Goal: Information Seeking & Learning: Learn about a topic

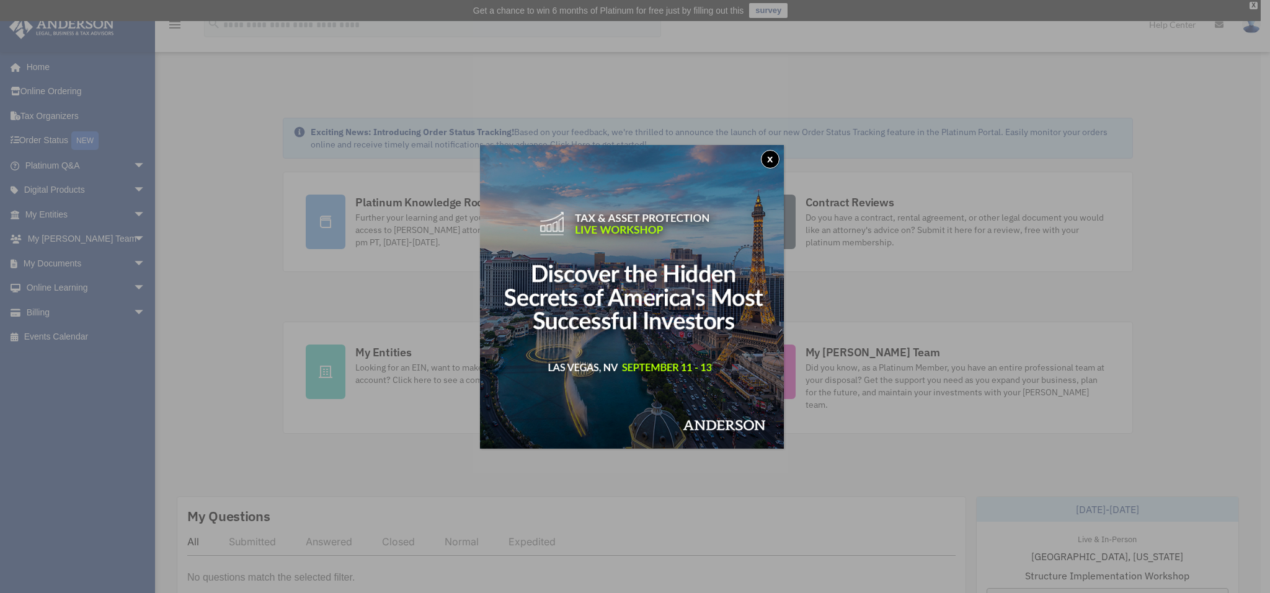
click at [770, 161] on button "x" at bounding box center [770, 159] width 19 height 19
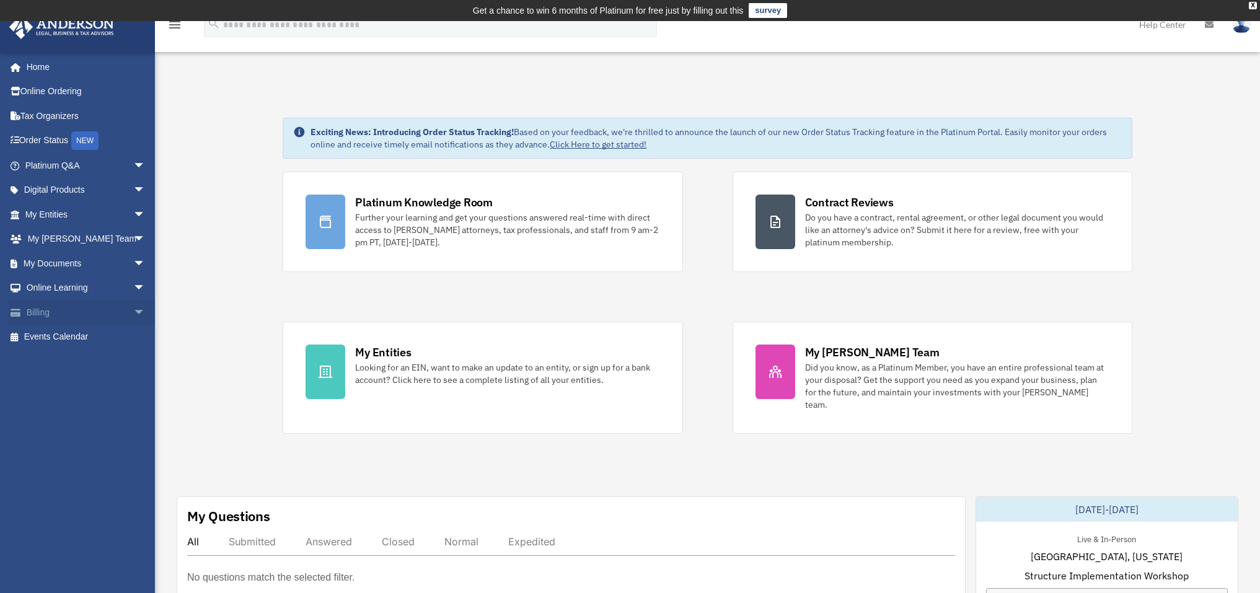
click at [133, 316] on span "arrow_drop_down" at bounding box center [145, 312] width 25 height 25
click at [133, 215] on span "arrow_drop_down" at bounding box center [145, 214] width 25 height 25
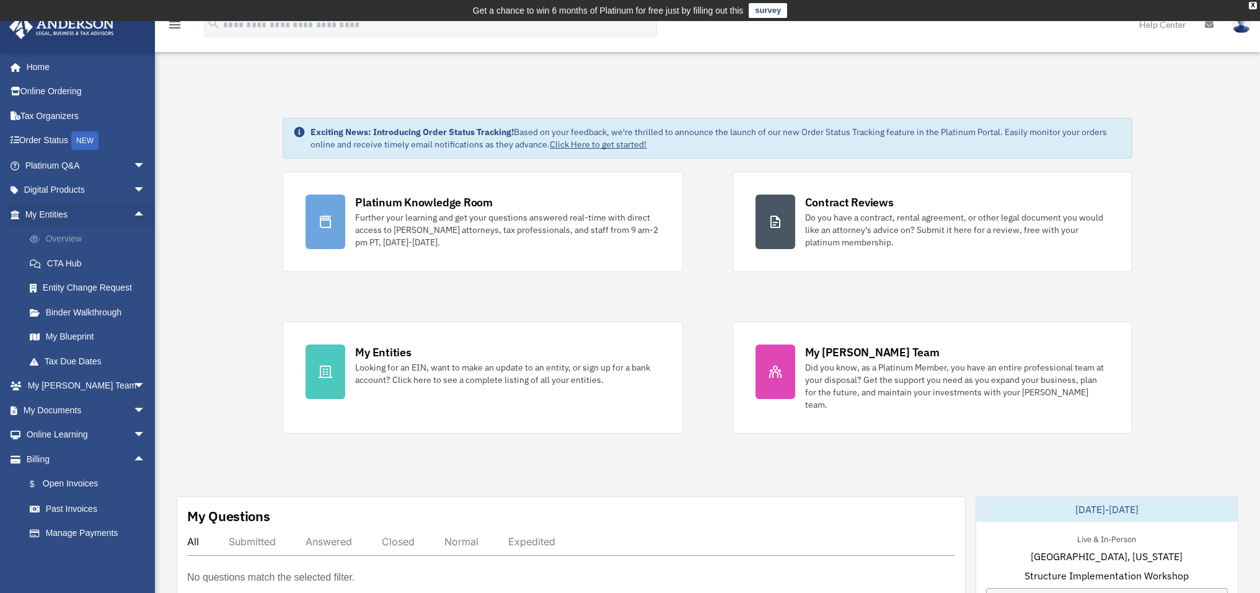
click at [73, 240] on link "Overview" at bounding box center [90, 239] width 147 height 25
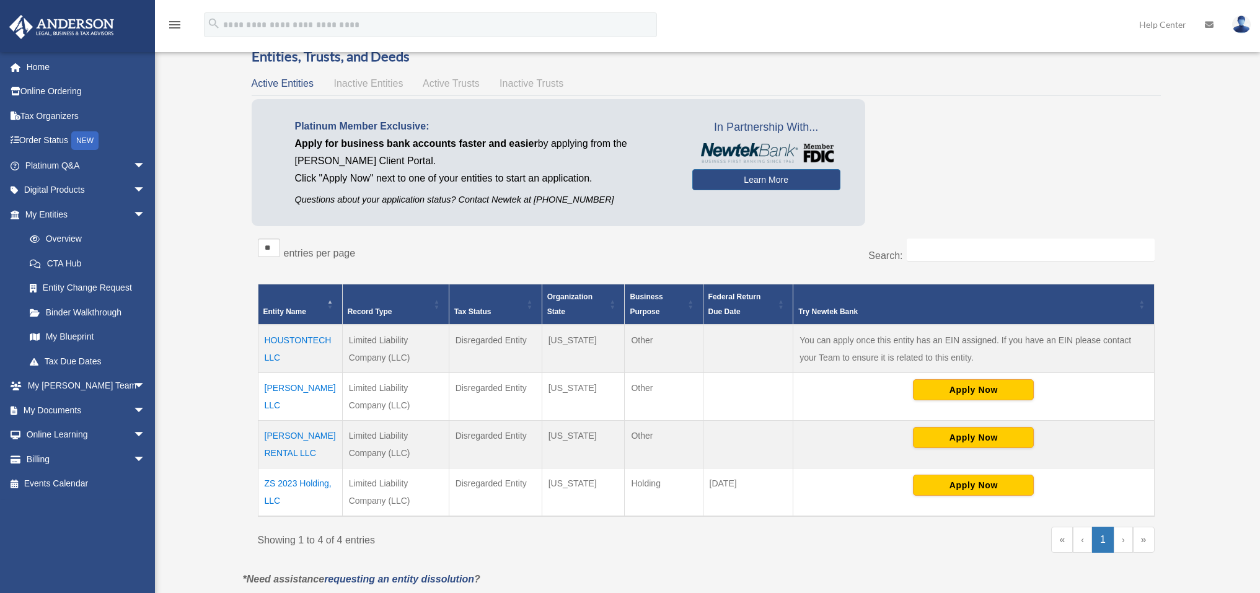
scroll to position [68, 0]
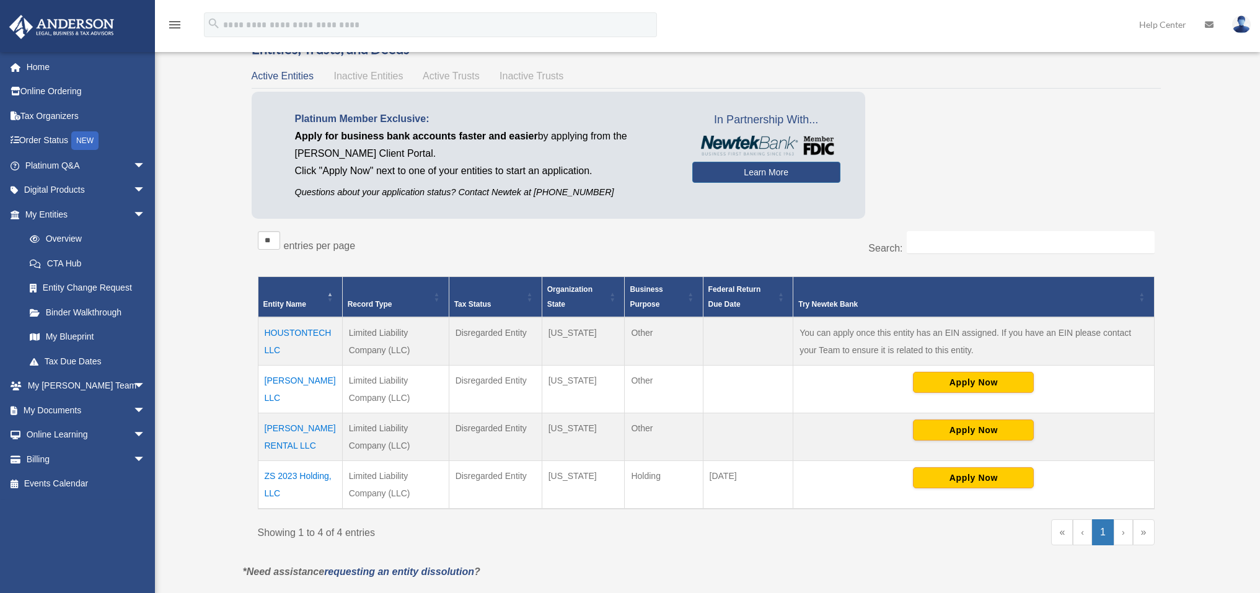
click at [288, 474] on td "ZS 2023 Holding, LLC" at bounding box center [300, 485] width 84 height 48
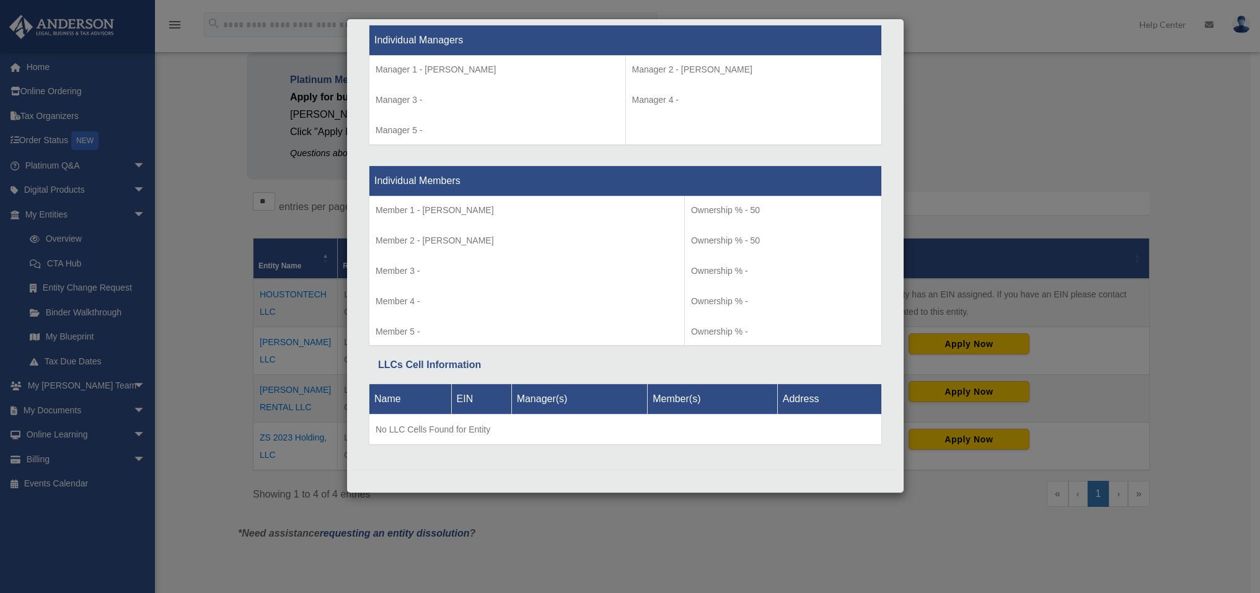
scroll to position [123, 0]
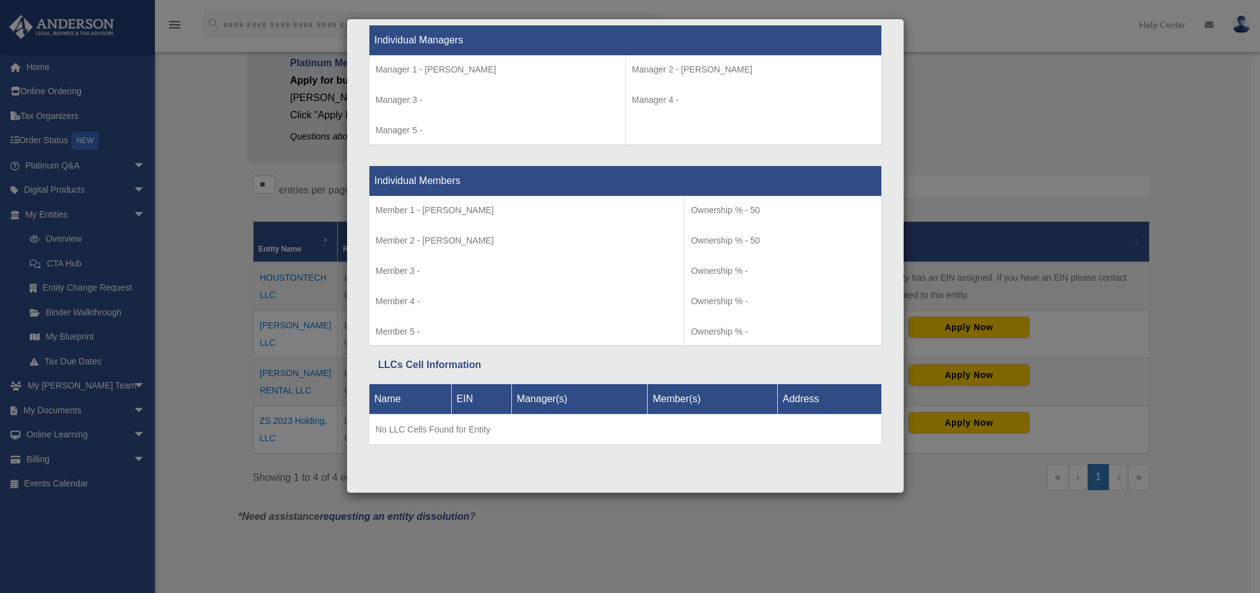
click at [207, 242] on div "Details × Articles Sent Organizational Date" at bounding box center [630, 296] width 1260 height 593
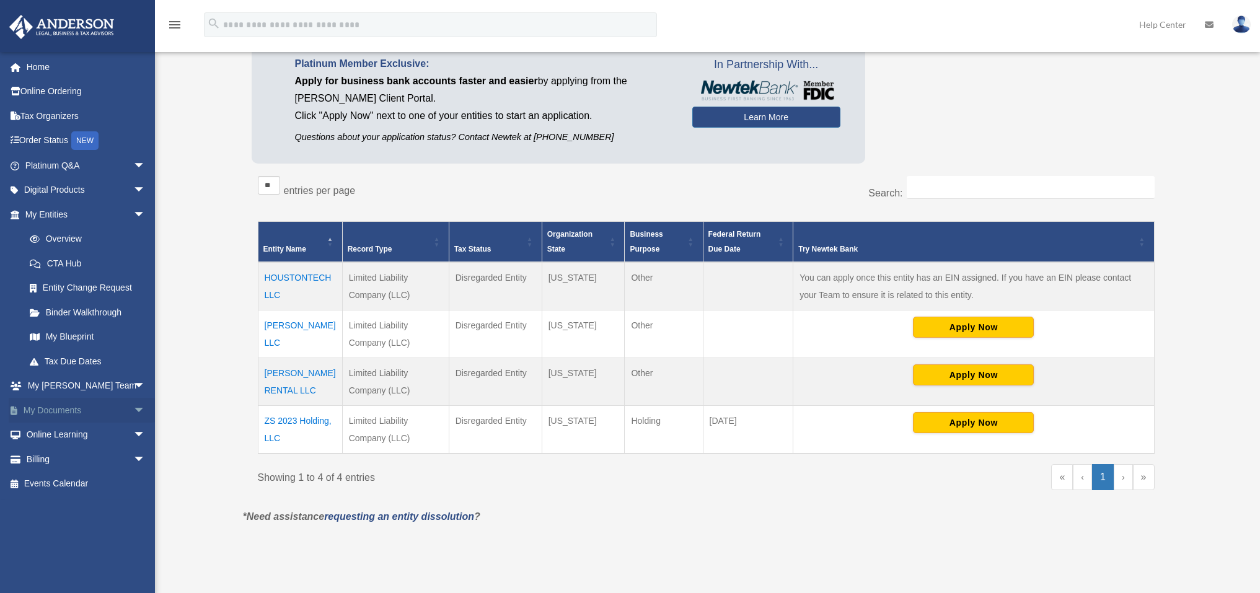
click at [133, 409] on span "arrow_drop_down" at bounding box center [145, 410] width 25 height 25
click at [48, 436] on link "Box" at bounding box center [90, 435] width 147 height 25
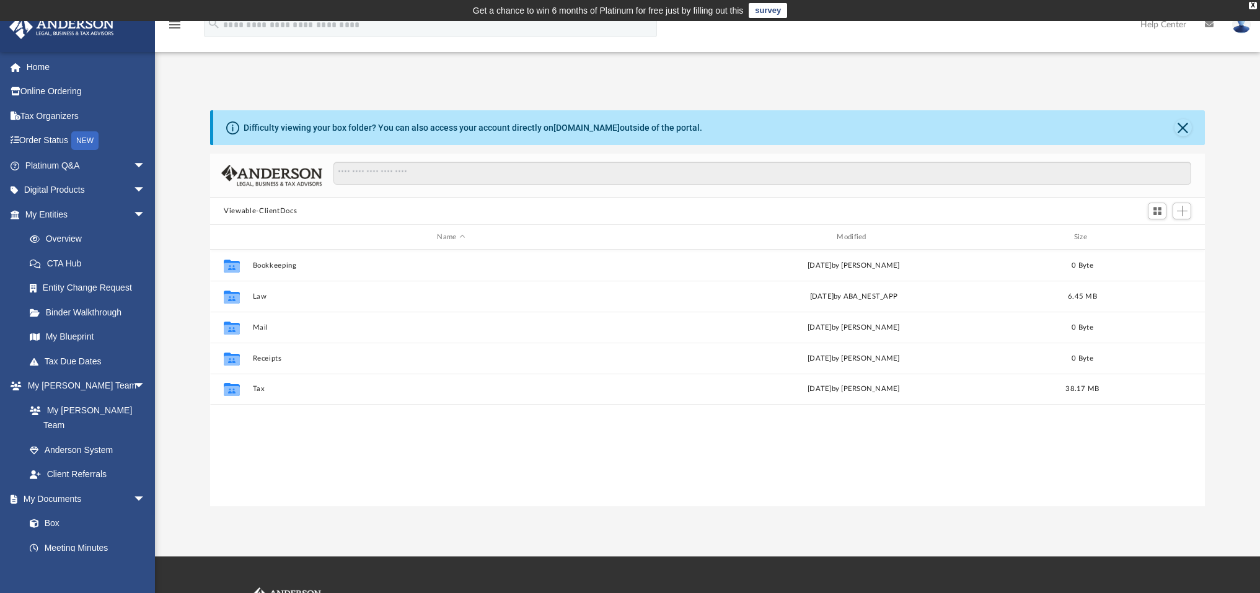
scroll to position [272, 986]
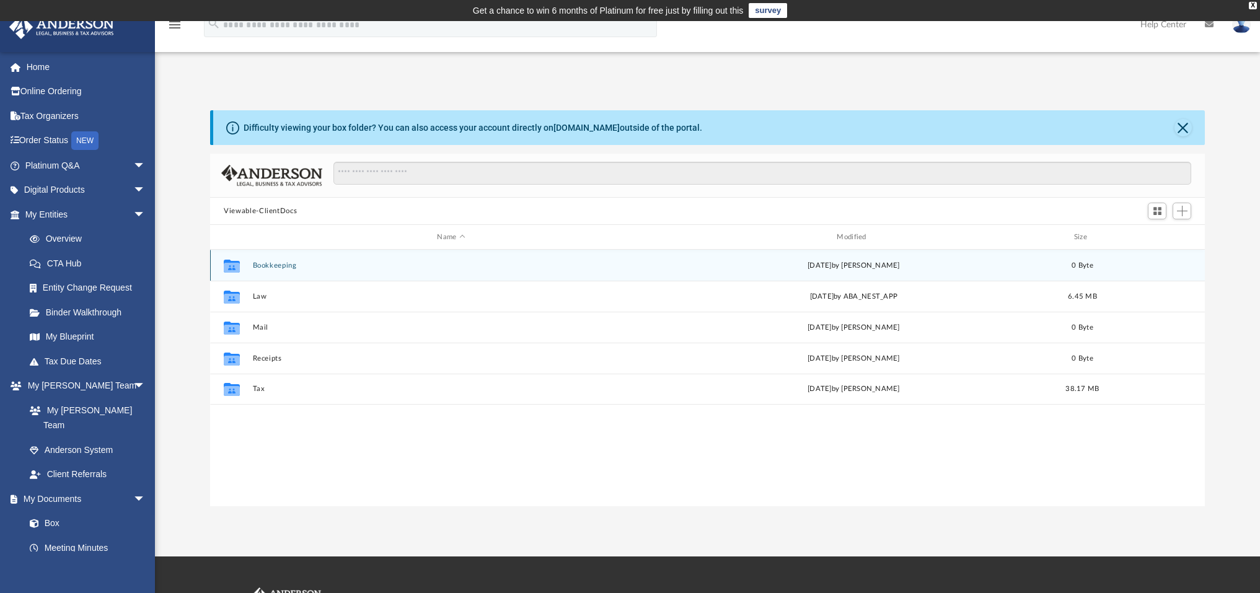
click at [275, 265] on button "Bookkeeping" at bounding box center [451, 266] width 397 height 8
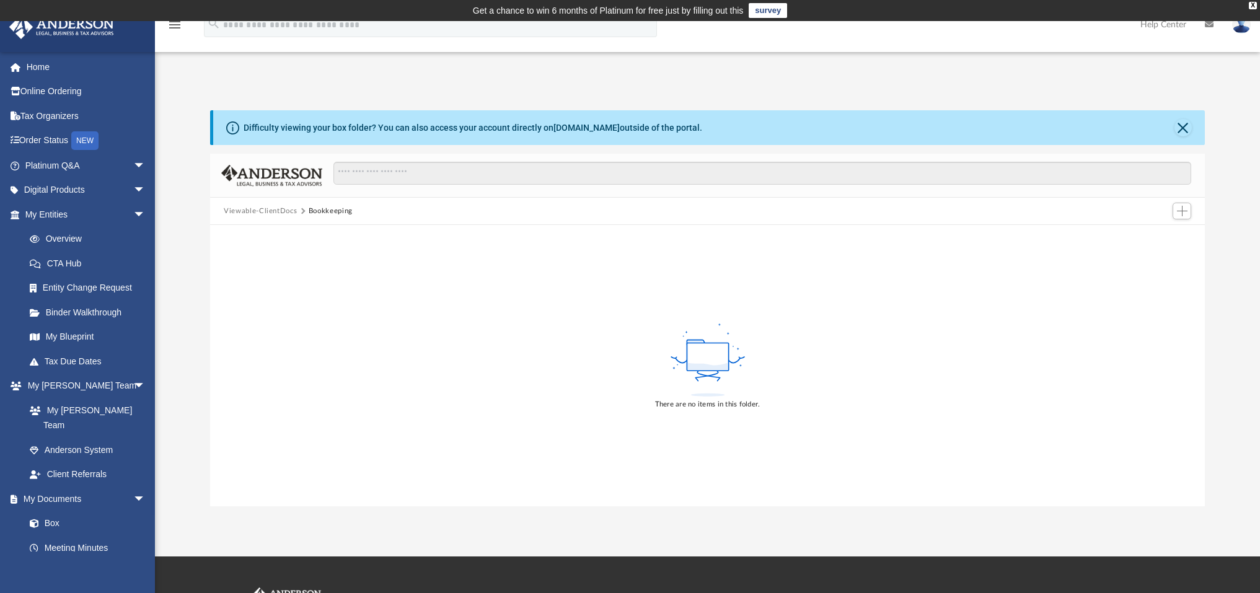
click at [263, 208] on button "Viewable-ClientDocs" at bounding box center [260, 211] width 73 height 11
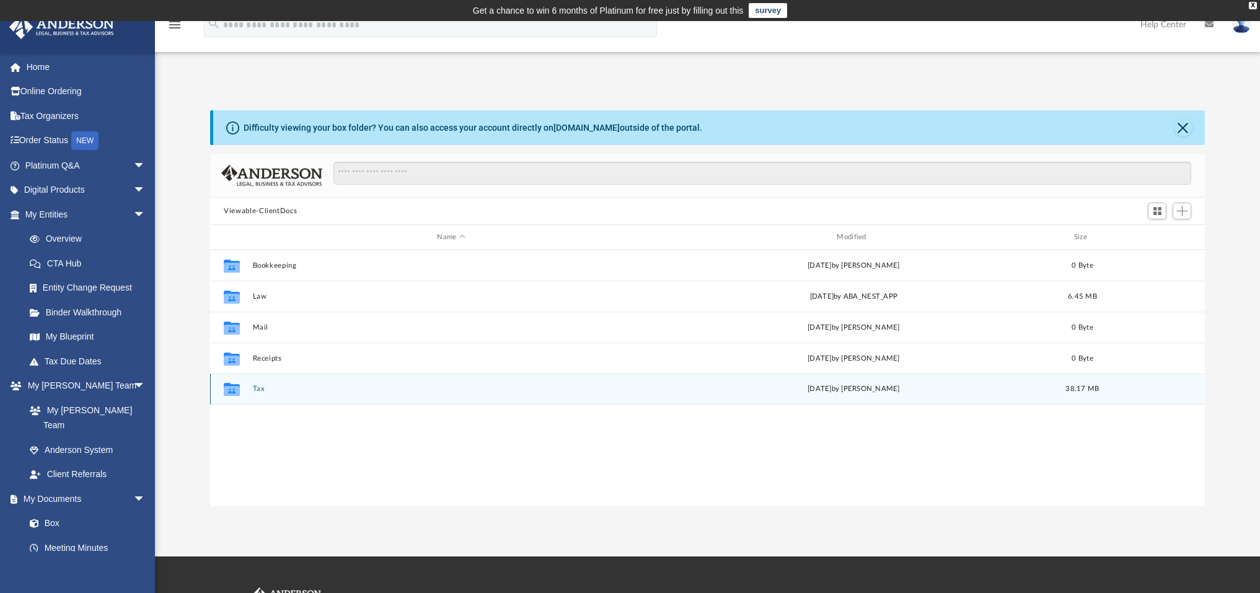
click at [258, 391] on button "Tax" at bounding box center [451, 389] width 397 height 8
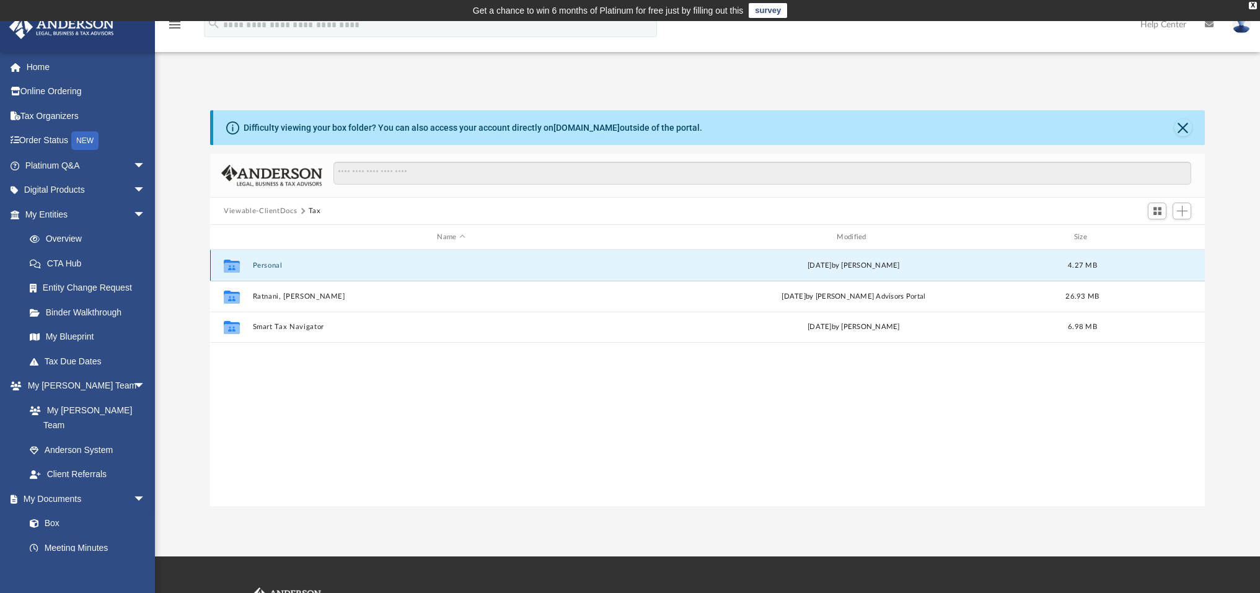
click at [273, 265] on button "Personal" at bounding box center [451, 266] width 397 height 8
click at [273, 265] on button "2024" at bounding box center [451, 265] width 397 height 8
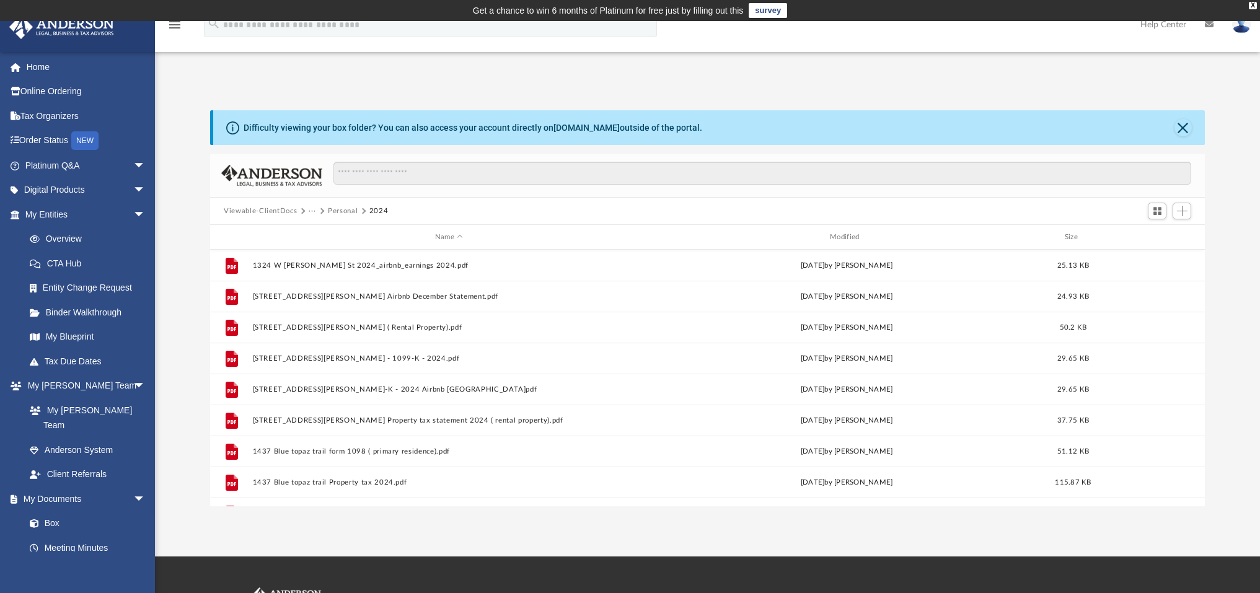
scroll to position [0, 0]
click at [343, 213] on button "Personal" at bounding box center [343, 211] width 30 height 11
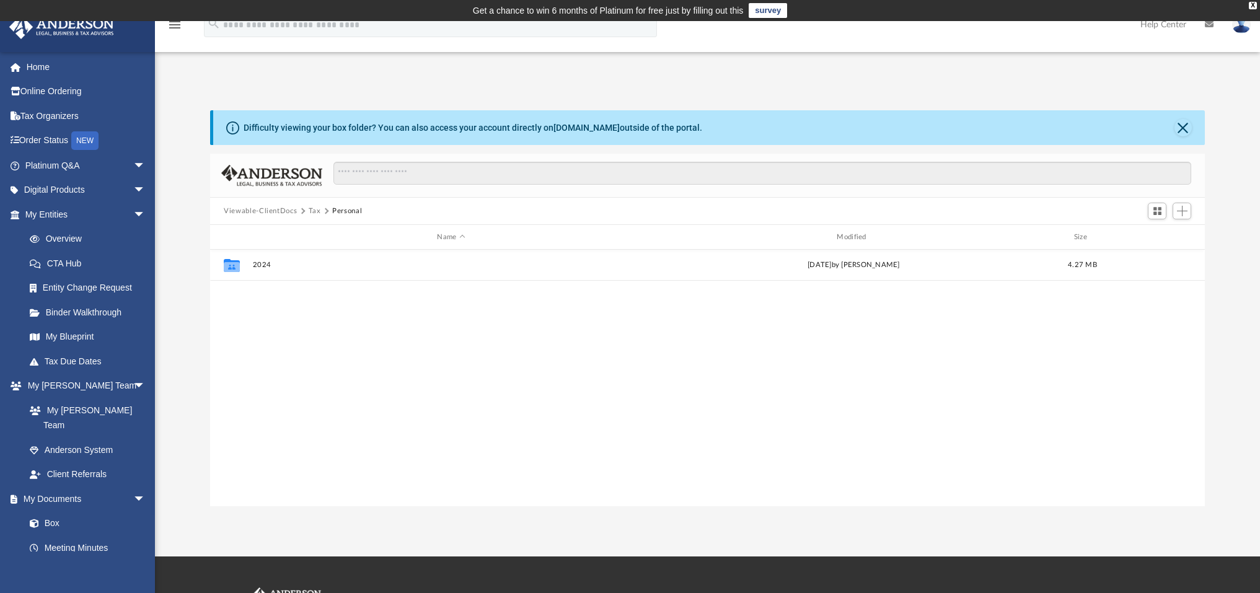
click at [311, 210] on button "Tax" at bounding box center [315, 211] width 12 height 11
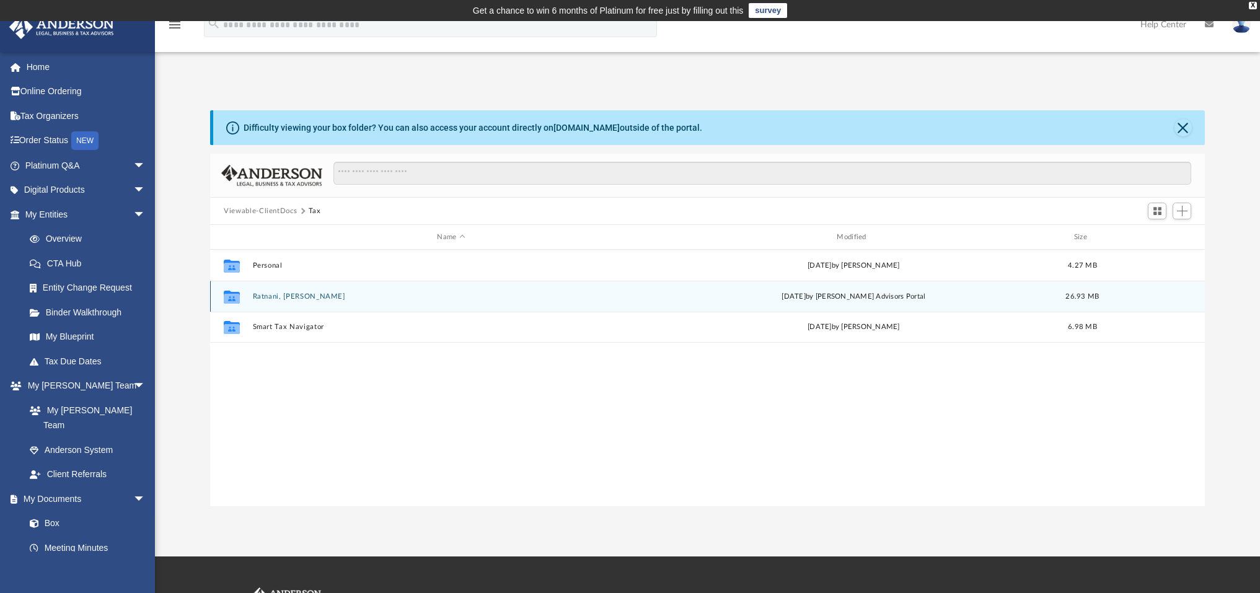
click at [297, 293] on button "Ratnani, Pardeep K." at bounding box center [451, 297] width 397 height 8
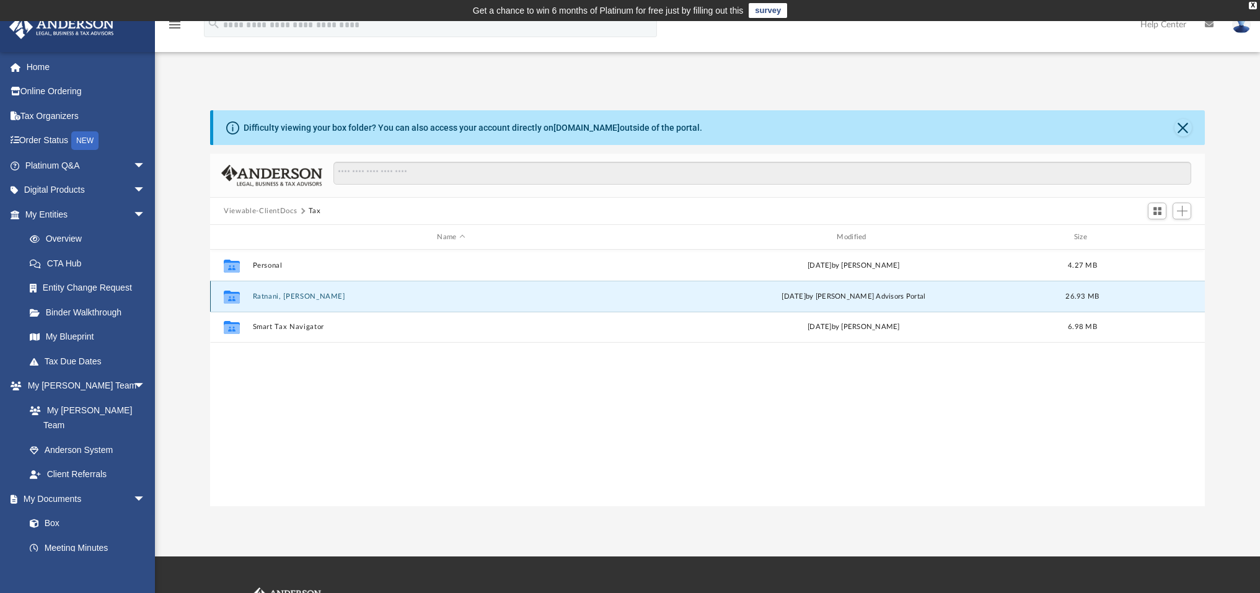
click at [297, 293] on button "Ratnani, Pardeep K." at bounding box center [451, 297] width 397 height 8
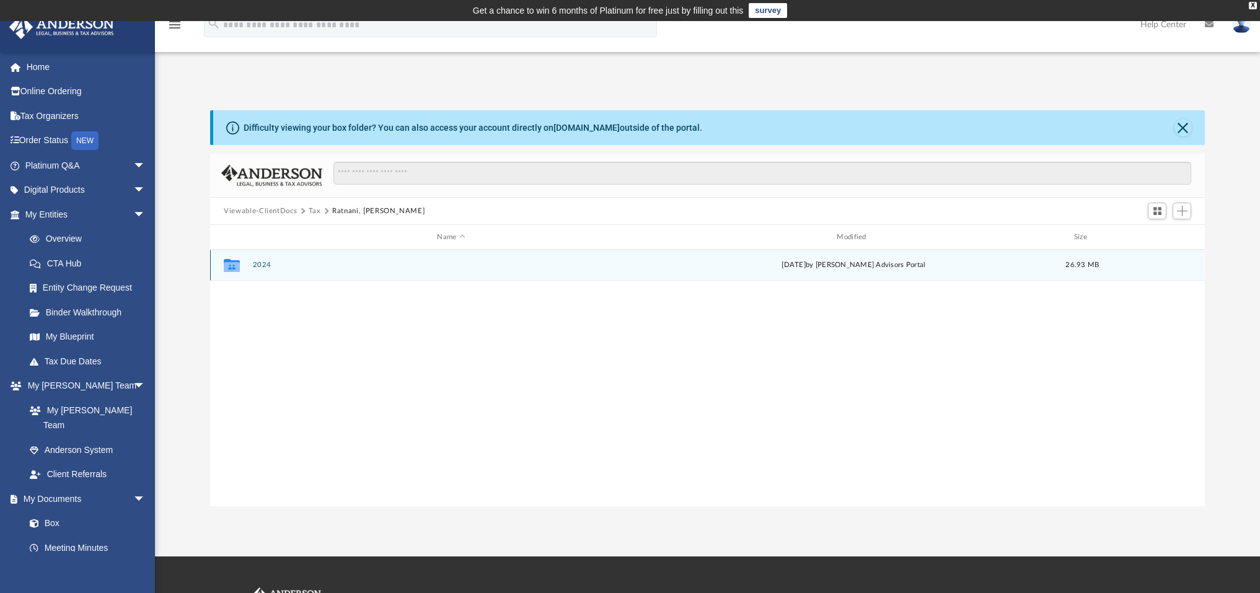
click at [263, 265] on button "2024" at bounding box center [451, 265] width 397 height 8
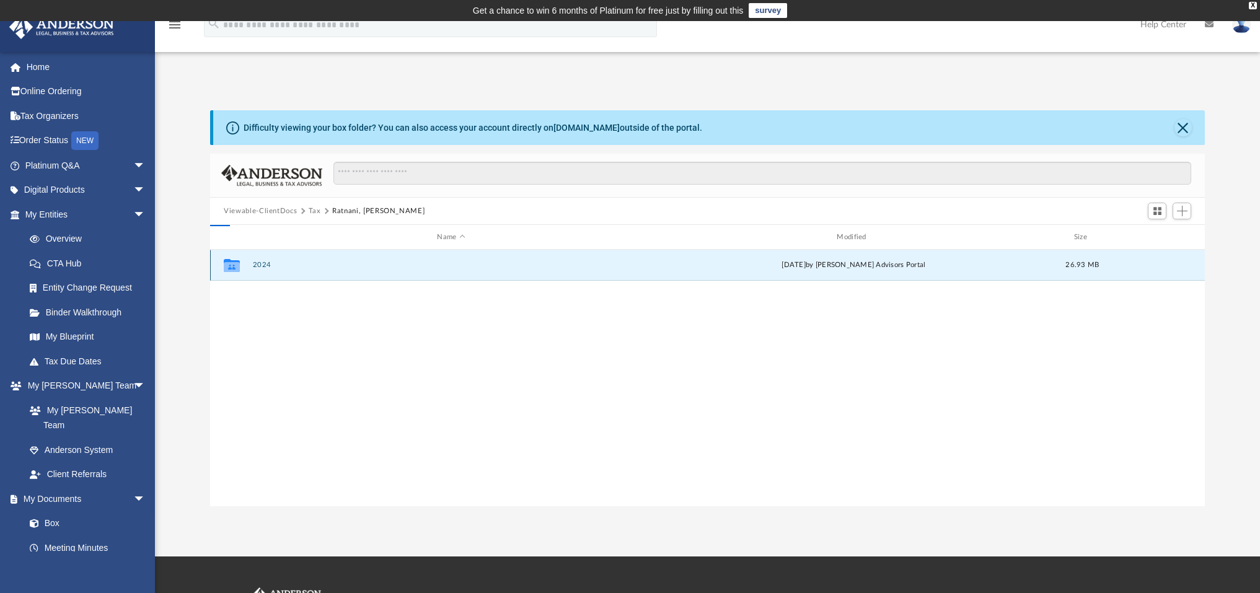
click at [263, 265] on button "2024" at bounding box center [451, 265] width 397 height 8
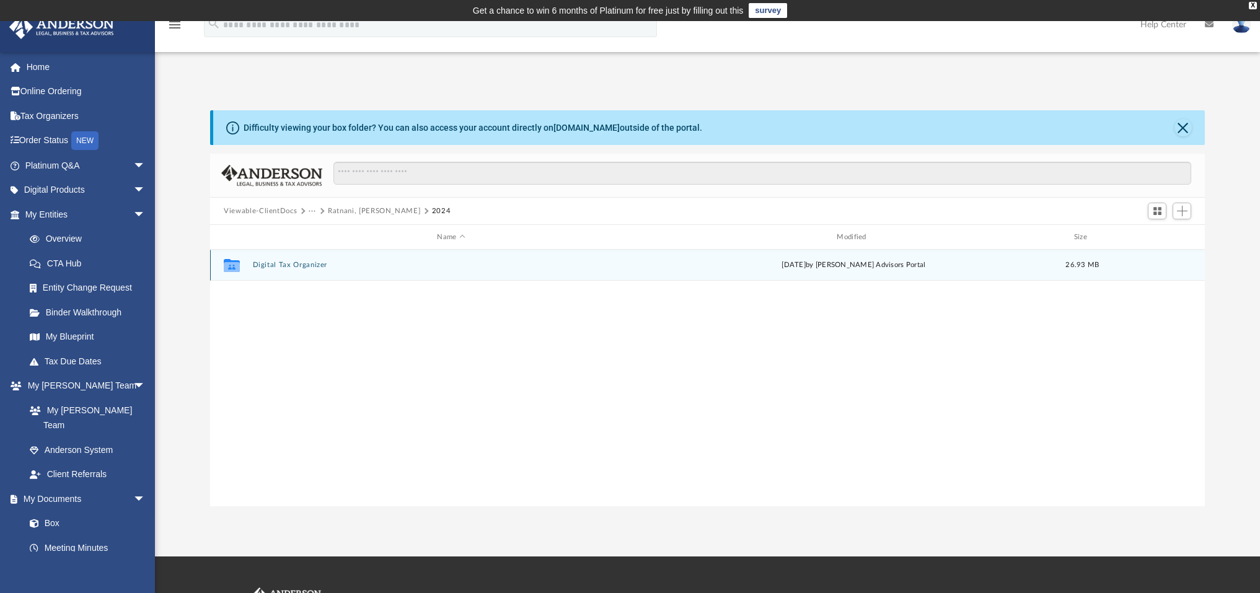
click at [263, 265] on button "Digital Tax Organizer" at bounding box center [451, 265] width 397 height 8
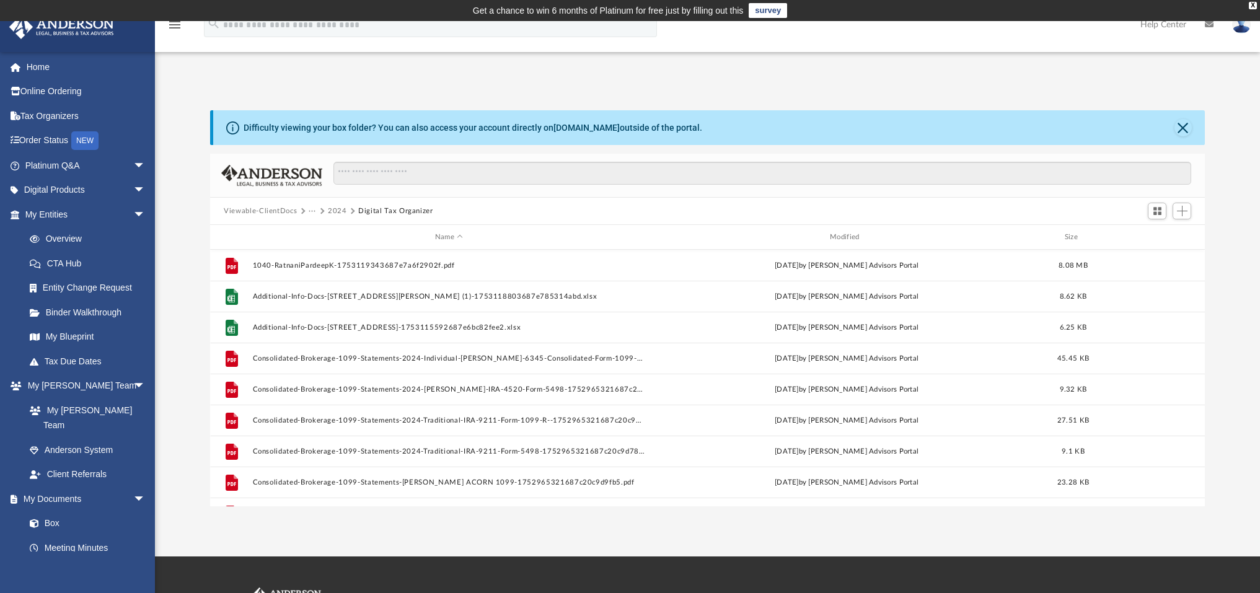
click at [258, 208] on button "Viewable-ClientDocs" at bounding box center [260, 211] width 73 height 11
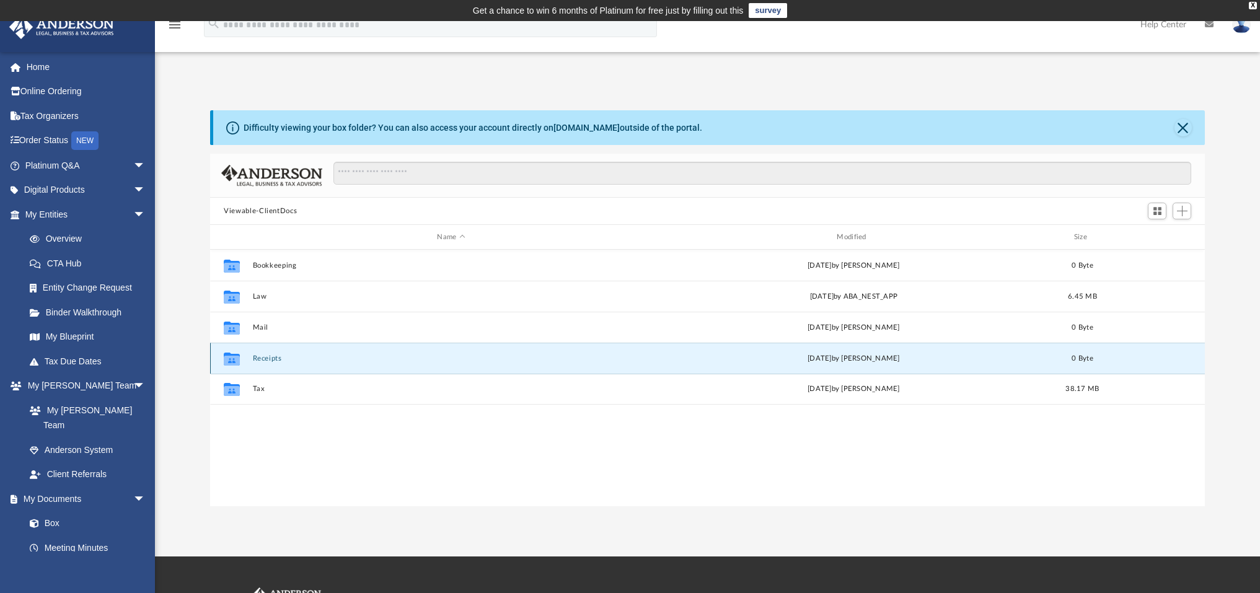
click at [265, 359] on button "Receipts" at bounding box center [451, 359] width 397 height 8
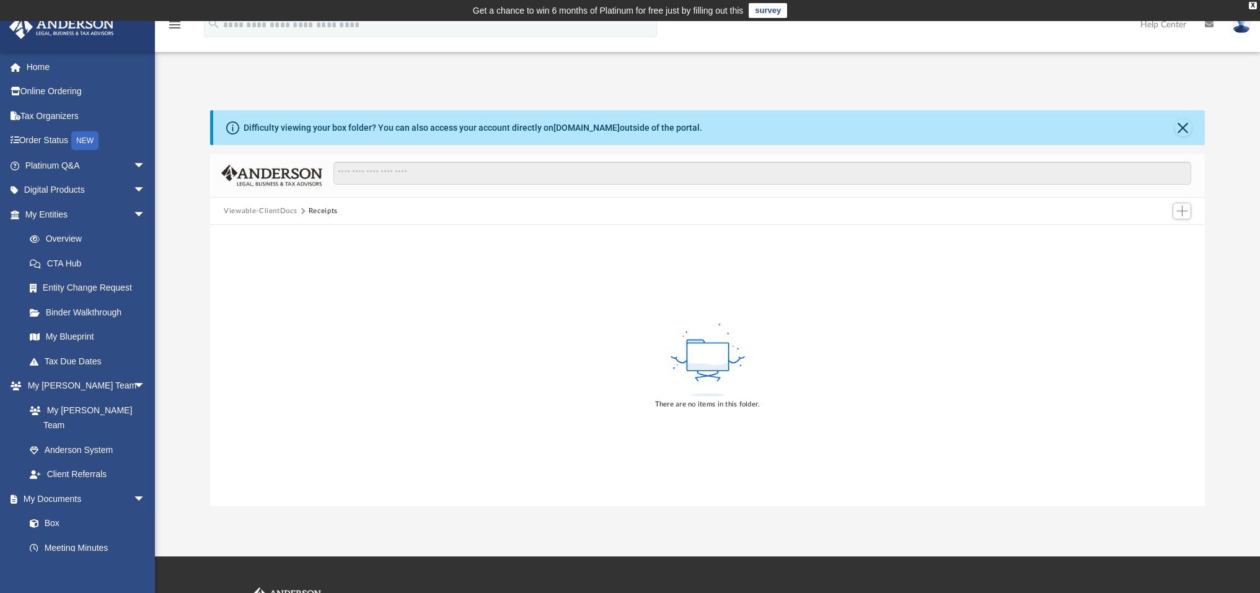
click at [275, 213] on button "Viewable-ClientDocs" at bounding box center [260, 211] width 73 height 11
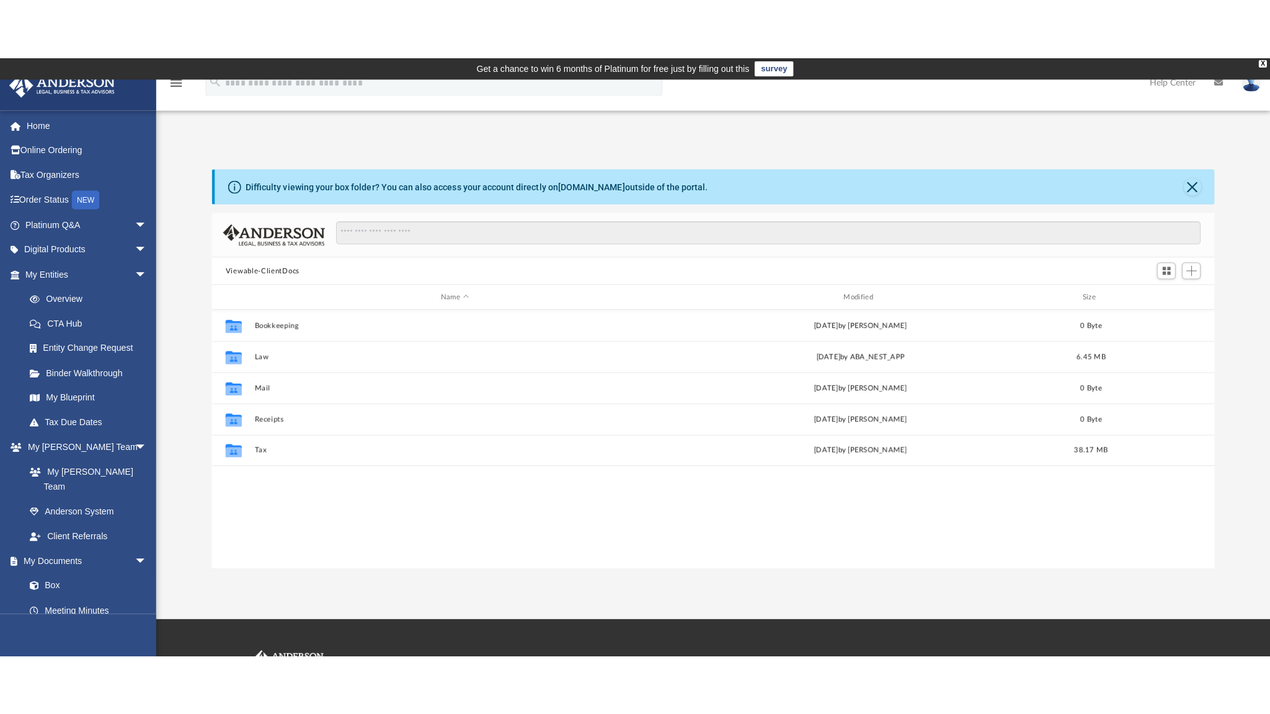
scroll to position [272, 986]
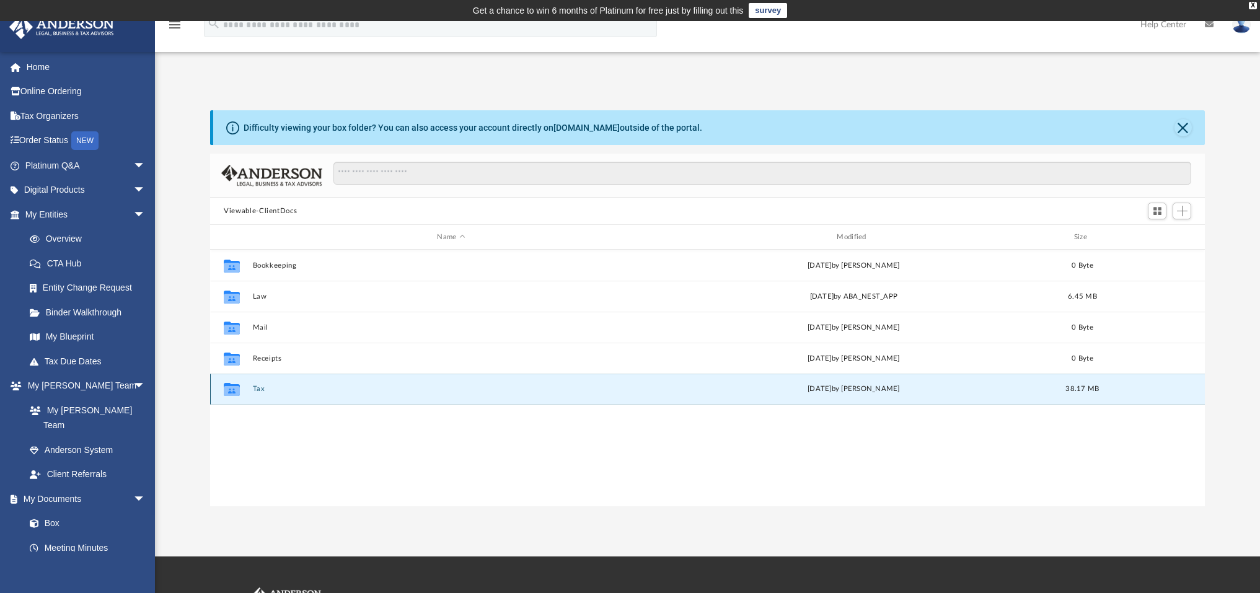
click at [256, 391] on button "Tax" at bounding box center [451, 389] width 397 height 8
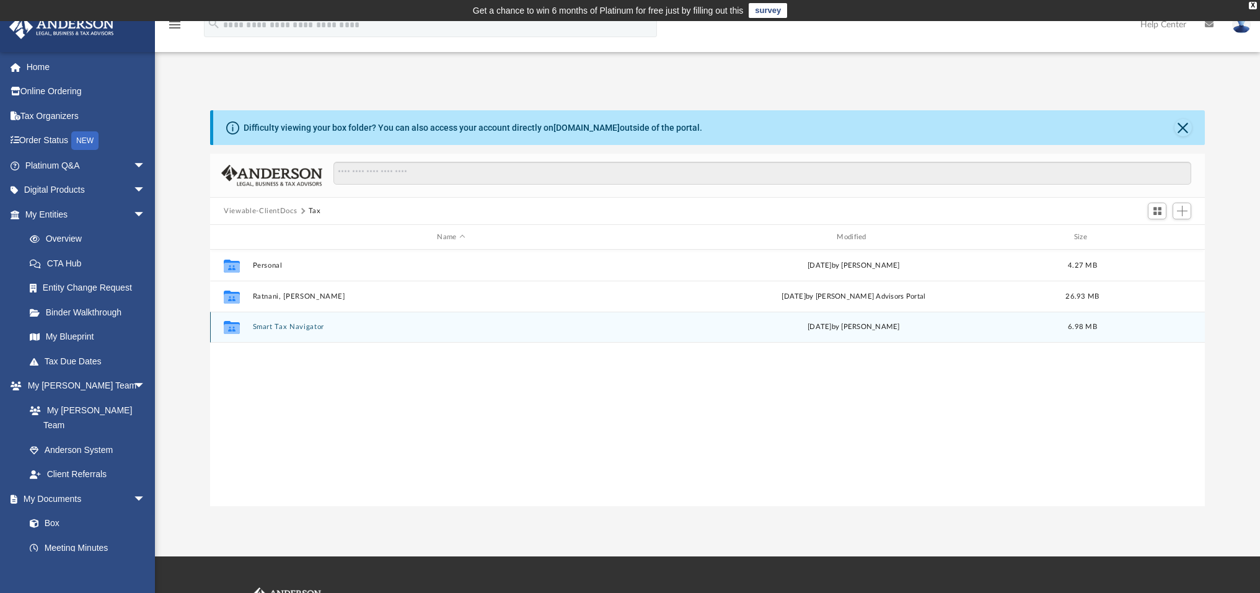
click at [278, 326] on button "Smart Tax Navigator" at bounding box center [451, 327] width 397 height 8
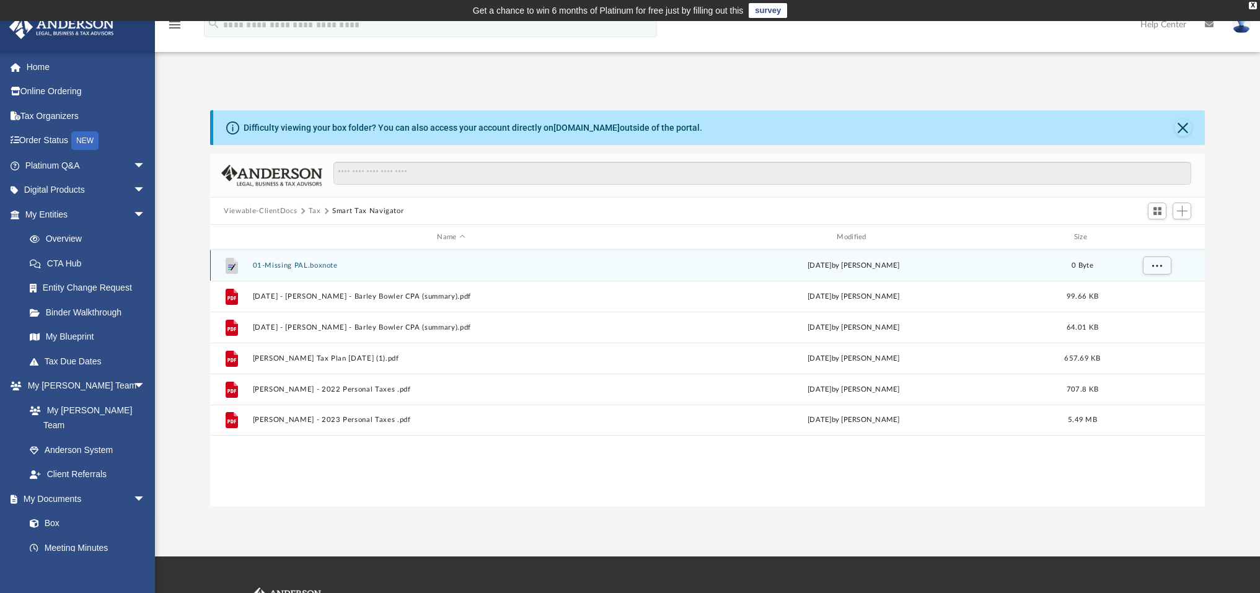
click at [287, 267] on button "01-Missing PAL.boxnote" at bounding box center [451, 266] width 397 height 8
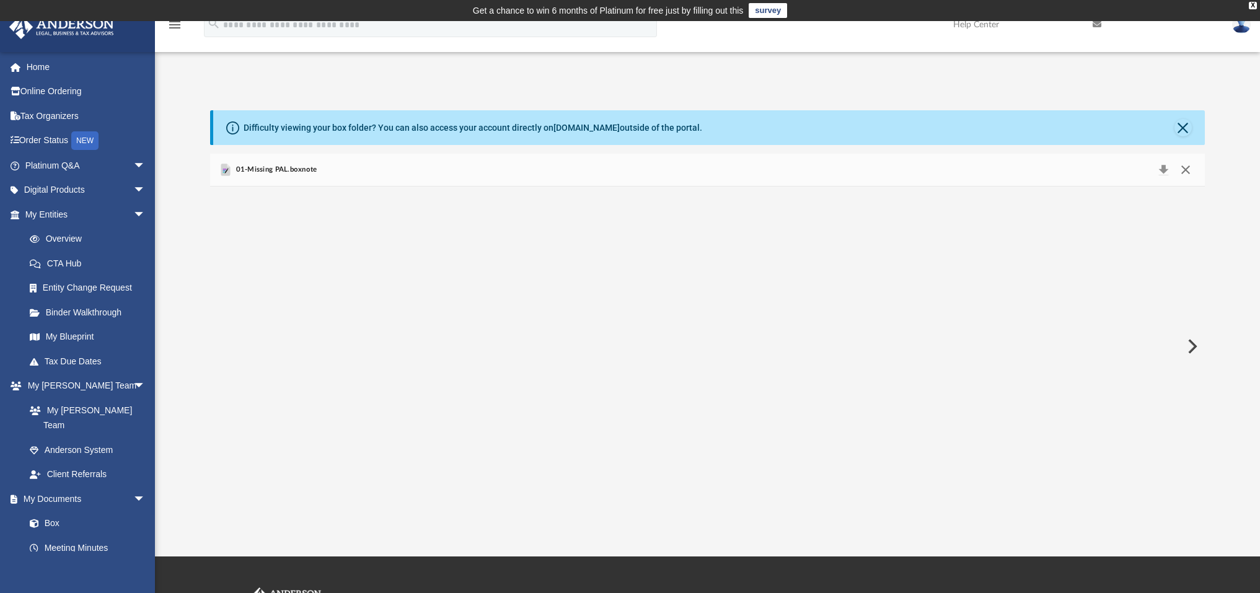
click at [1190, 169] on button "Close" at bounding box center [1185, 169] width 22 height 17
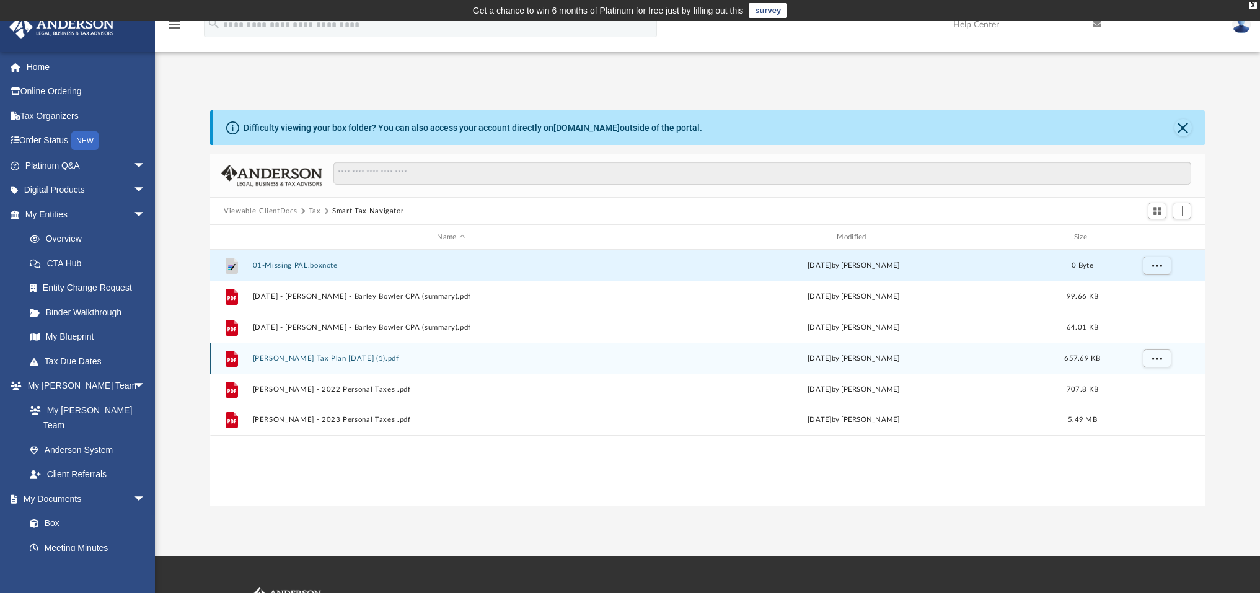
click at [336, 356] on button "Pardeep K. Ratnani Tax Plan 2025-08-04 (1).pdf" at bounding box center [451, 359] width 397 height 8
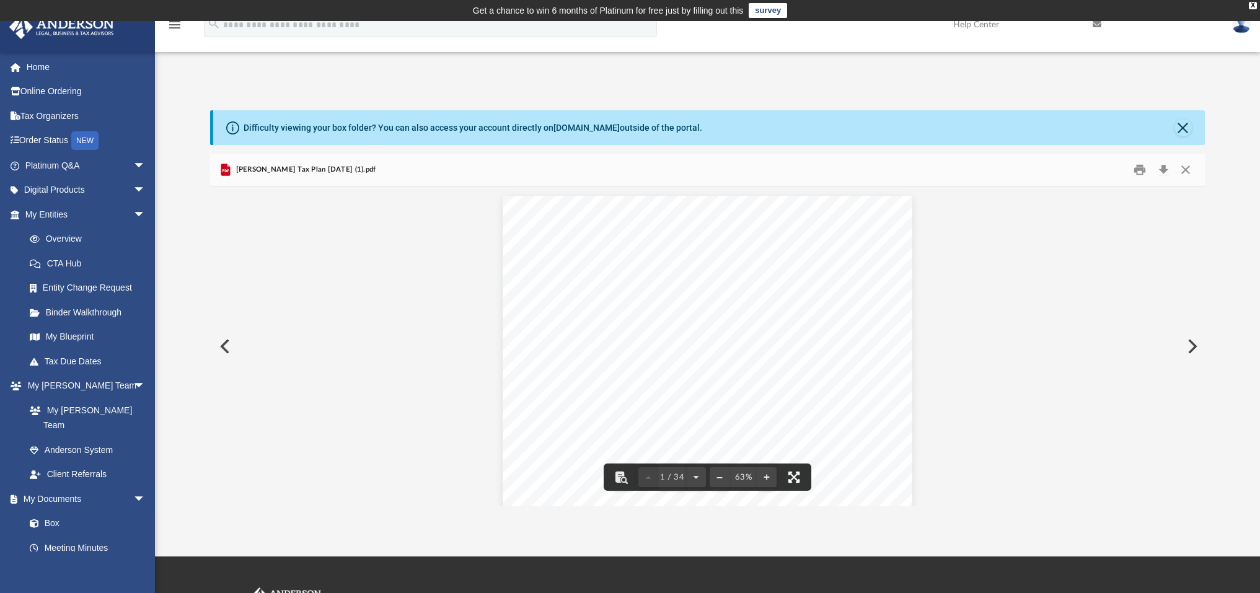
click at [796, 478] on button "File preview" at bounding box center [794, 477] width 27 height 27
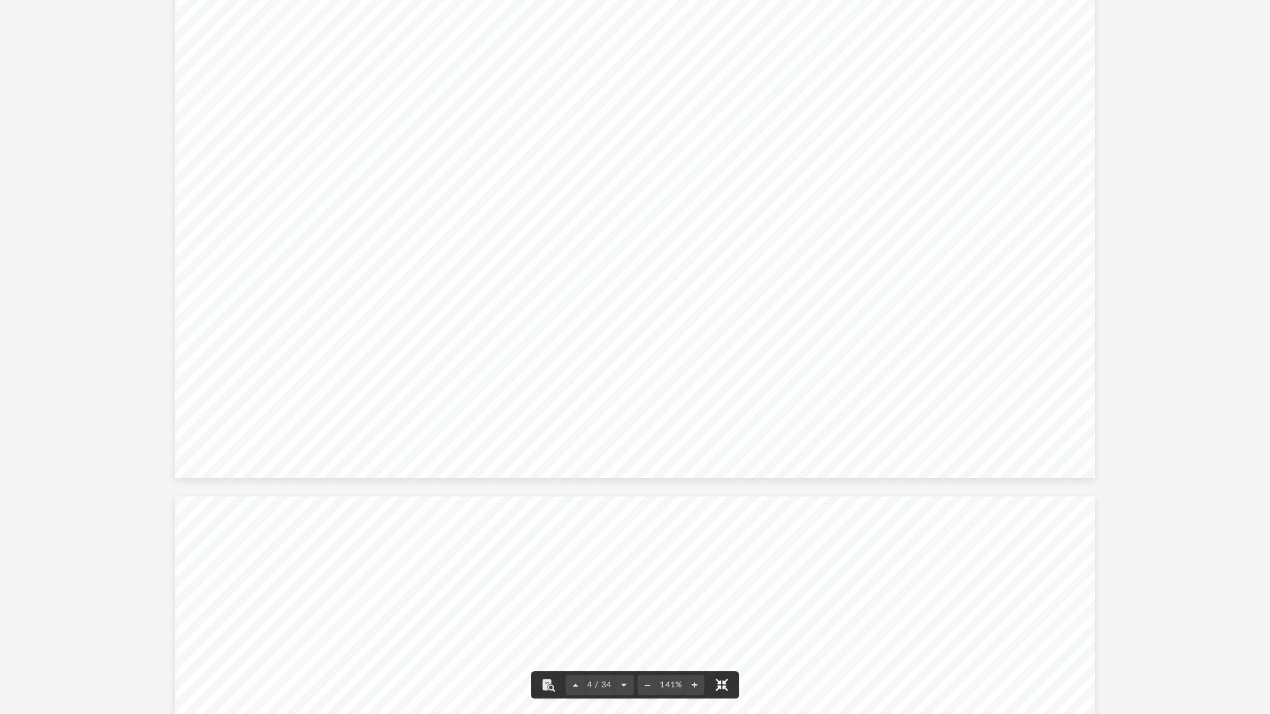
scroll to position [2801, 0]
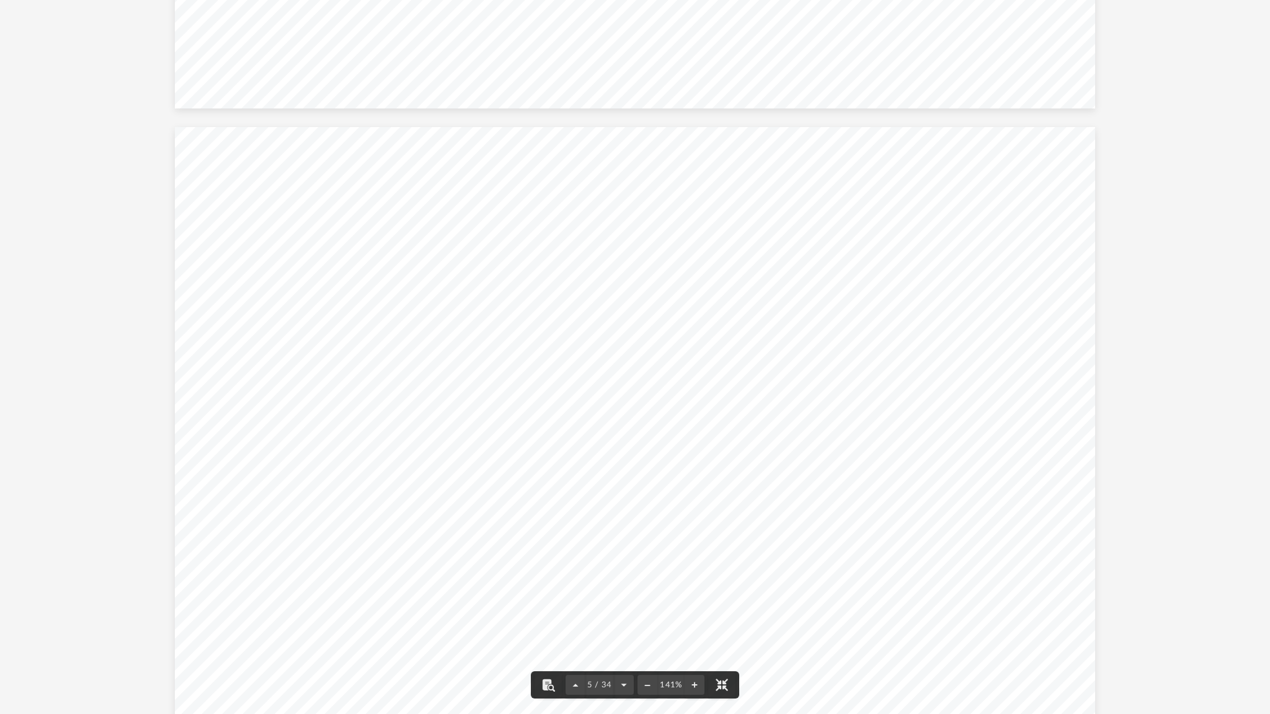
drag, startPoint x: 258, startPoint y: 500, endPoint x: 410, endPoint y: 495, distance: 152.0
click at [409, 495] on div "Tax Savings Recommendations Here are your estimated tax savings presented at th…" at bounding box center [635, 482] width 920 height 711
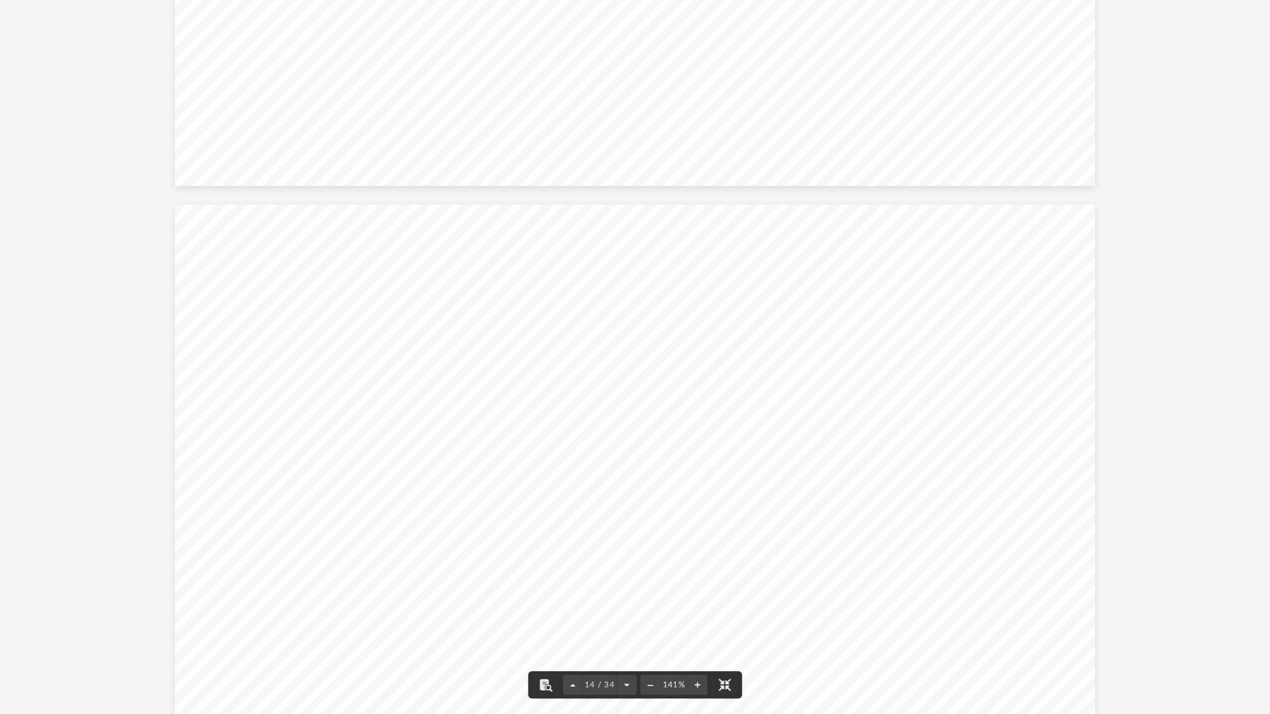
scroll to position [9306, 0]
drag, startPoint x: 556, startPoint y: 399, endPoint x: 781, endPoint y: 401, distance: 225.1
click at [781, 401] on span "Donations and contributions to a private foundation are tax deductible, but are…" at bounding box center [627, 402] width 729 height 11
click at [692, 442] on div "Strategy FED Private Foundation Description A private foundation is any non-chu…" at bounding box center [635, 545] width 920 height 711
click at [493, 420] on span "limit is reduced to 20% of AGI. Contributions in excess of the allowable deduct…" at bounding box center [551, 425] width 577 height 11
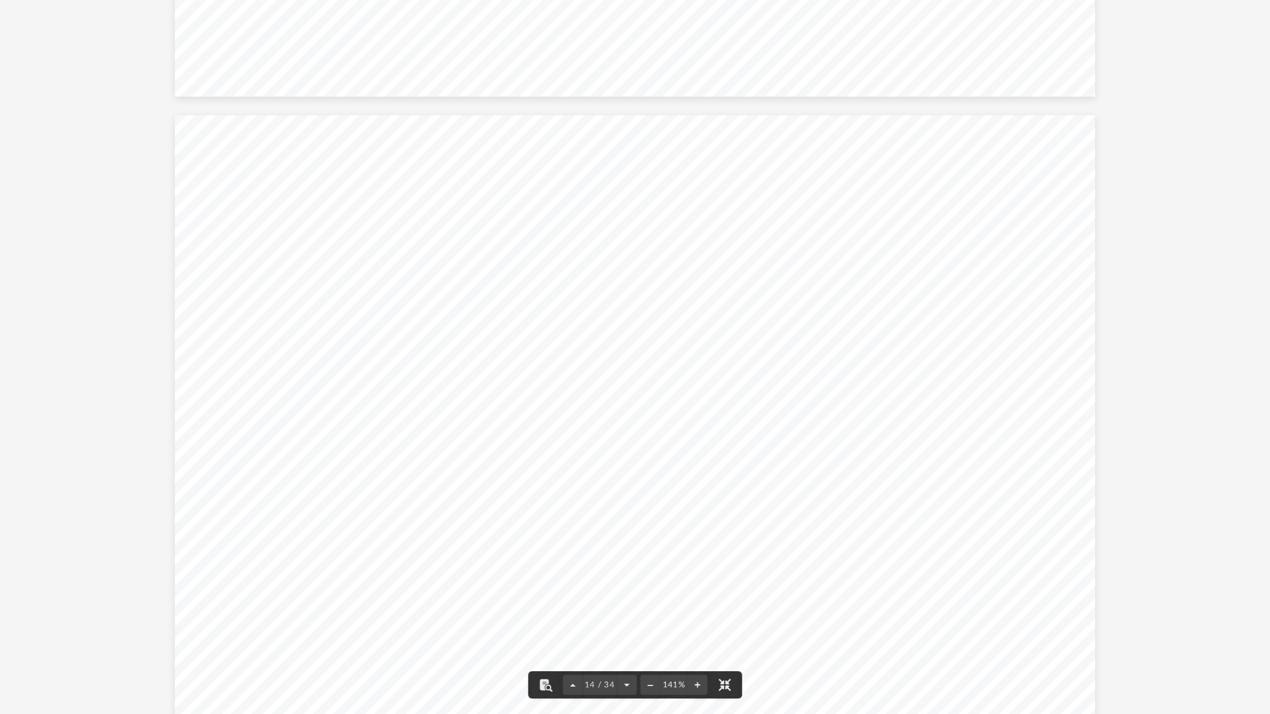
scroll to position [9409, 0]
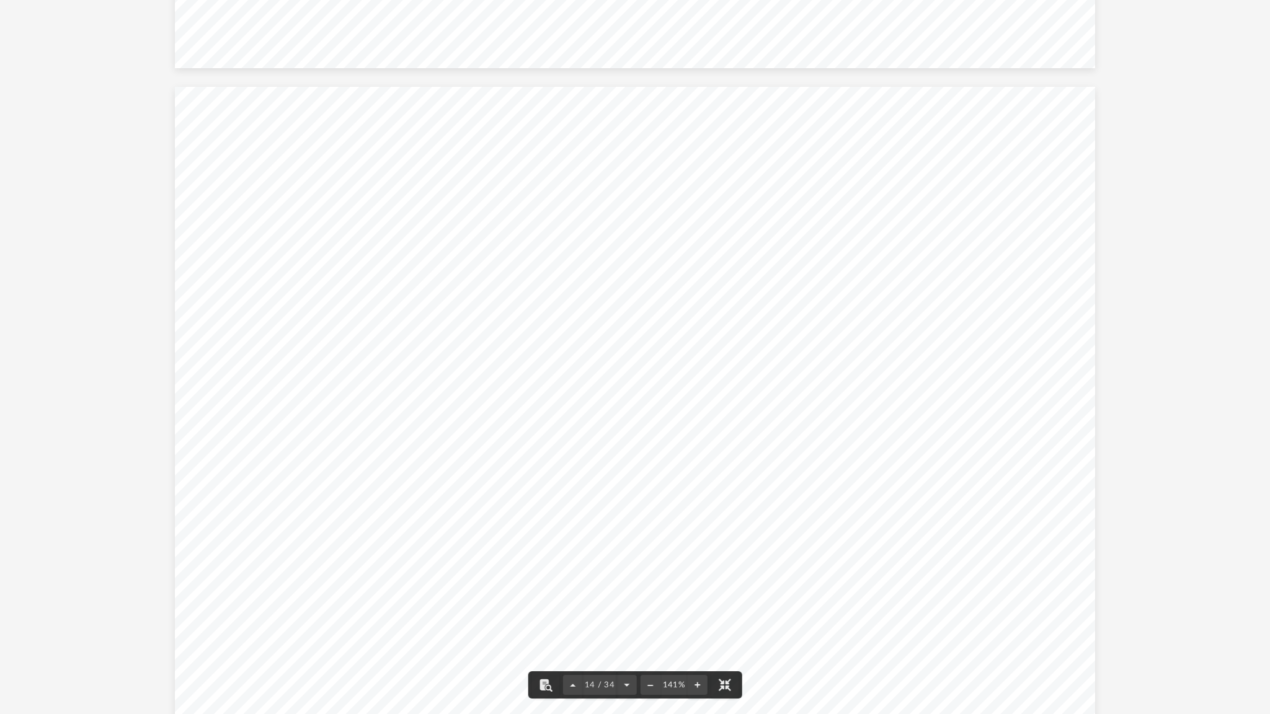
drag, startPoint x: 600, startPoint y: 578, endPoint x: 417, endPoint y: 573, distance: 183.0
click at [417, 573] on div "Strategy FED Private Foundation Description A private foundation is any non-chu…" at bounding box center [635, 442] width 920 height 711
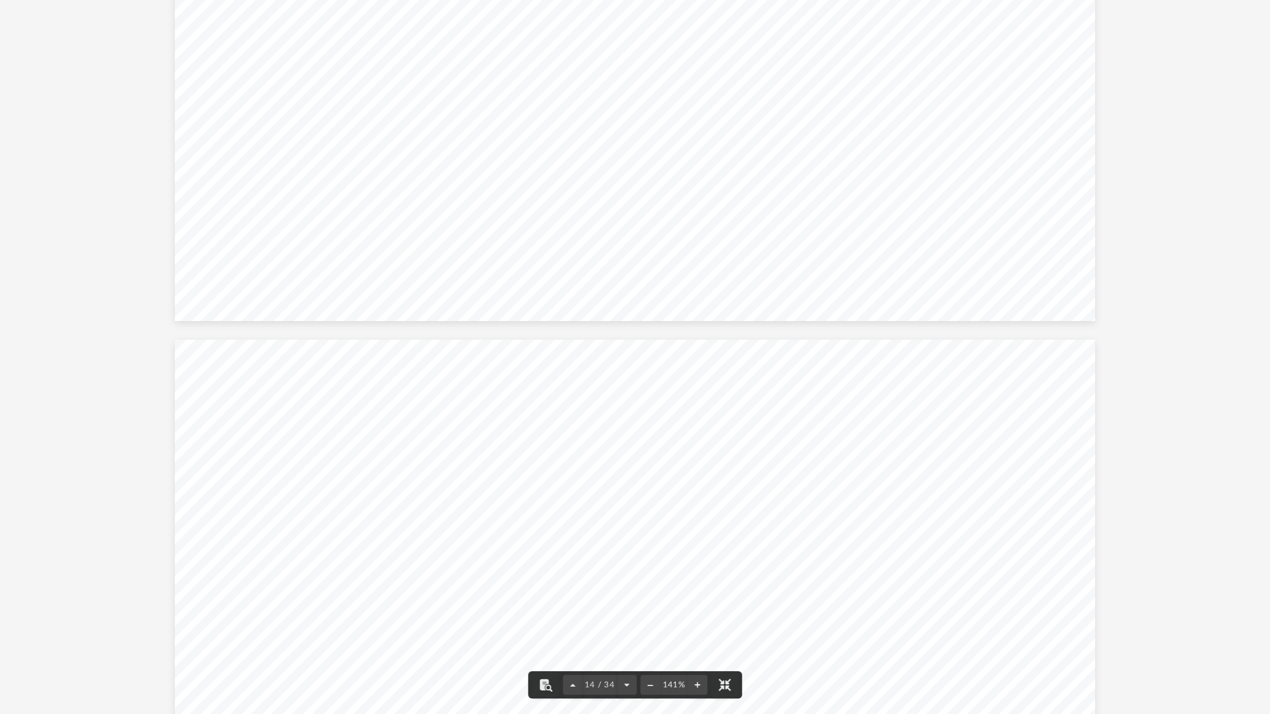
scroll to position [9994, 0]
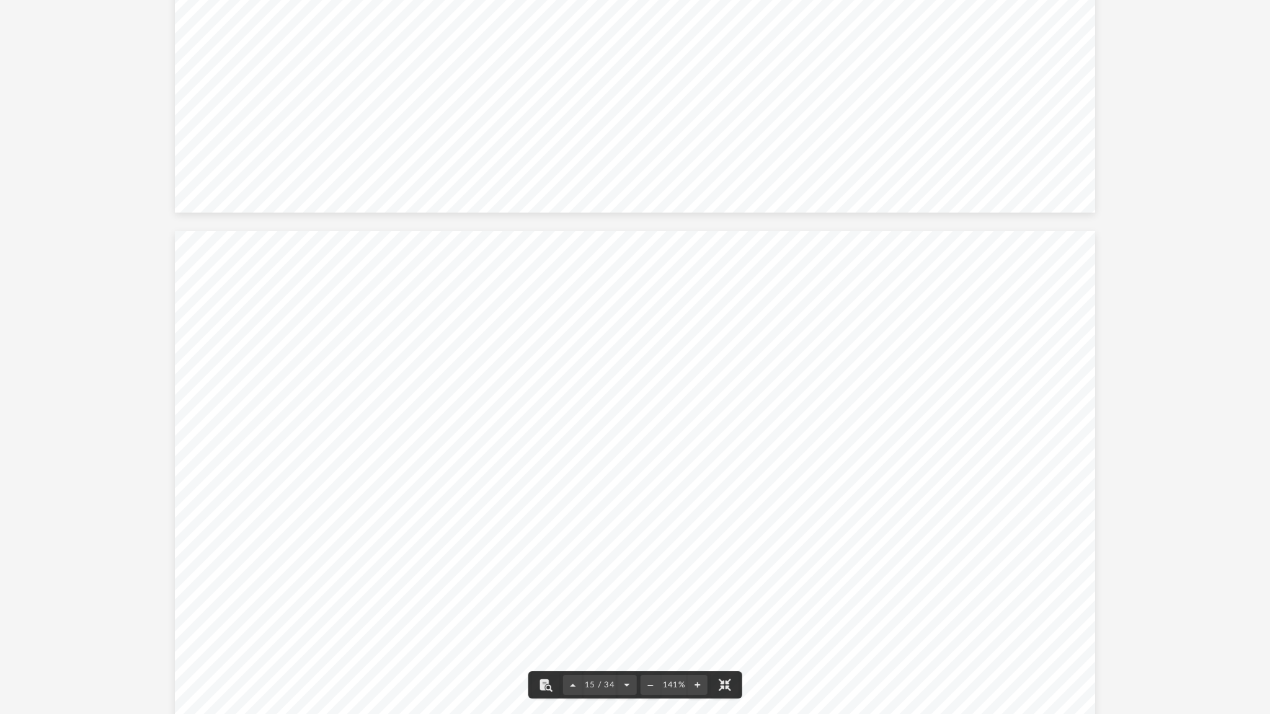
drag, startPoint x: 618, startPoint y: 461, endPoint x: 542, endPoint y: 451, distance: 76.8
click at [536, 453] on div "Strategy 2025 Private Foundation Step 1: Charitable deduction limitation Expect…" at bounding box center [635, 586] width 920 height 711
click at [614, 454] on div "Strategy 2025 Private Foundation Step 1: Charitable deduction limitation Expect…" at bounding box center [635, 586] width 920 height 711
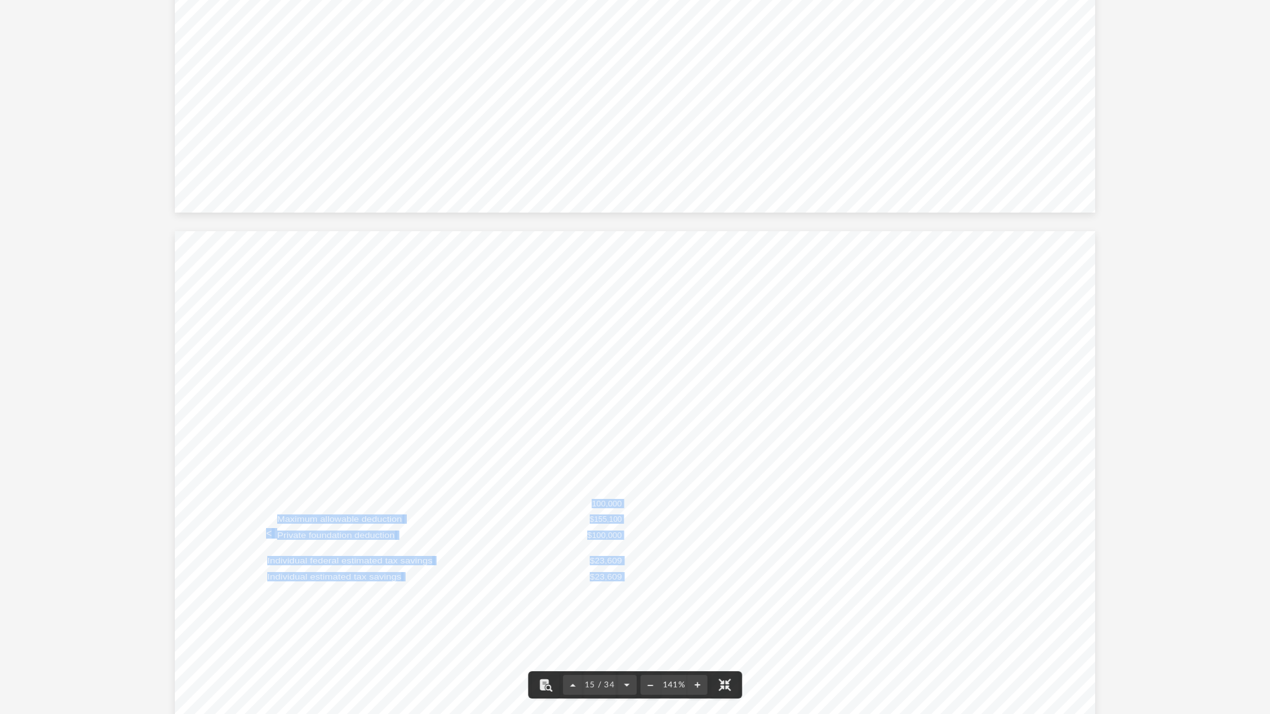
drag, startPoint x: 587, startPoint y: 503, endPoint x: 707, endPoint y: 511, distance: 119.9
click at [707, 511] on div "Strategy 2025 Private Foundation Step 1: Charitable deduction limitation Expect…" at bounding box center [635, 586] width 920 height 711
click at [679, 510] on div "Strategy 2025 Private Foundation Step 1: Charitable deduction limitation Expect…" at bounding box center [635, 586] width 920 height 711
click at [593, 508] on span "$100,000" at bounding box center [604, 504] width 35 height 8
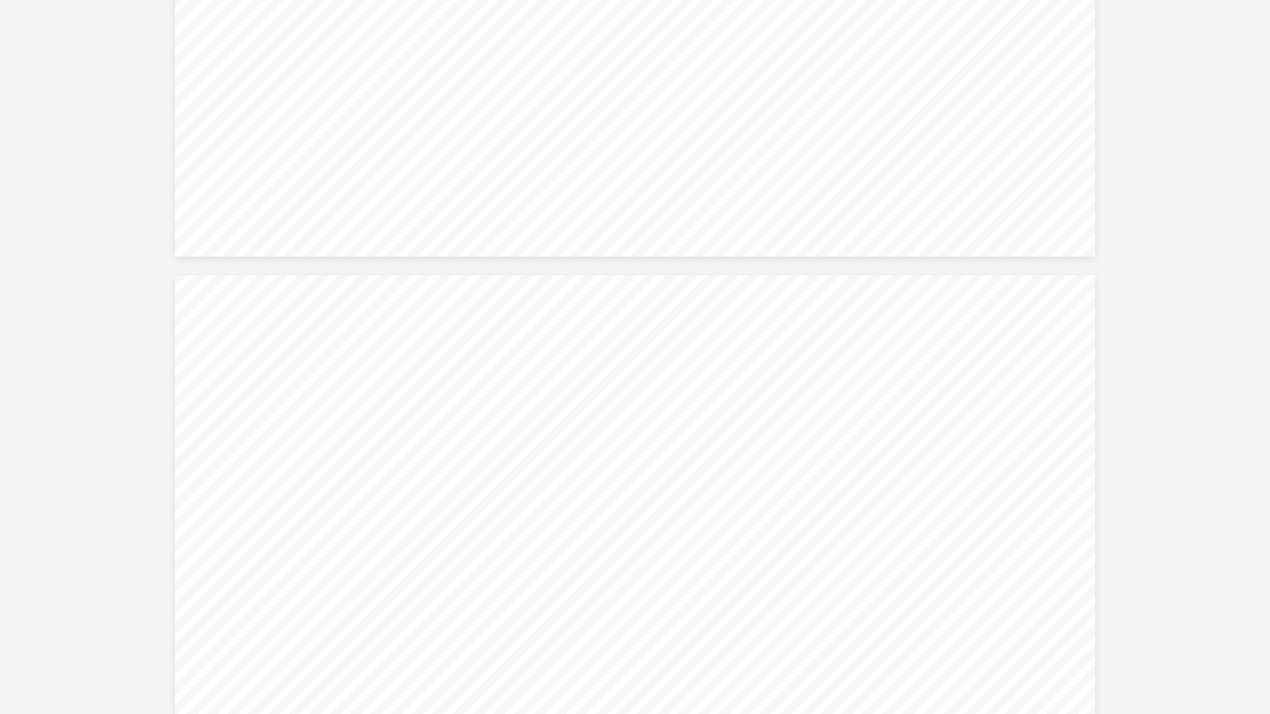
scroll to position [12879, 0]
click at [935, 452] on span "Setting up a management corporation can be an additional stream of income. Havi…" at bounding box center [622, 454] width 719 height 11
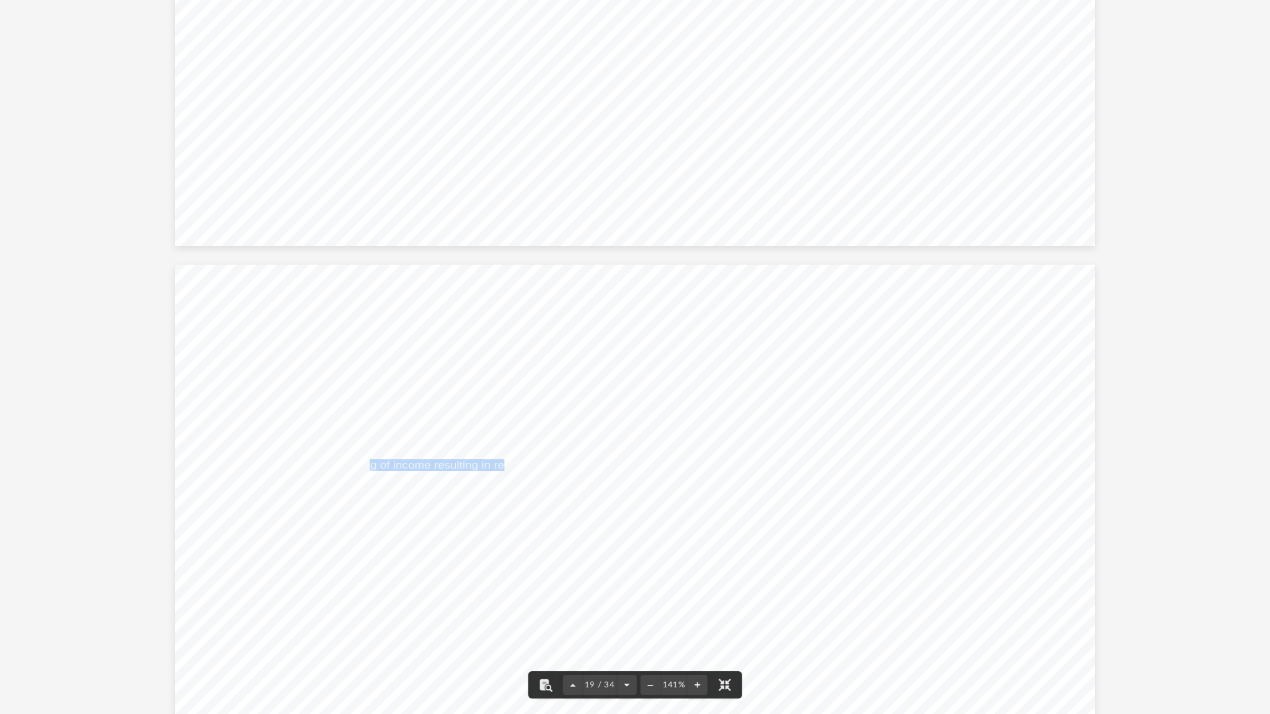
drag, startPoint x: 363, startPoint y: 464, endPoint x: 497, endPoint y: 465, distance: 133.9
click at [497, 465] on span "can result in a shifting of income resulting in reduced taxes on your personal …" at bounding box center [615, 466] width 704 height 11
click at [567, 474] on span "some of which could be returned through reimbursements and other deductions." at bounding box center [473, 477] width 420 height 11
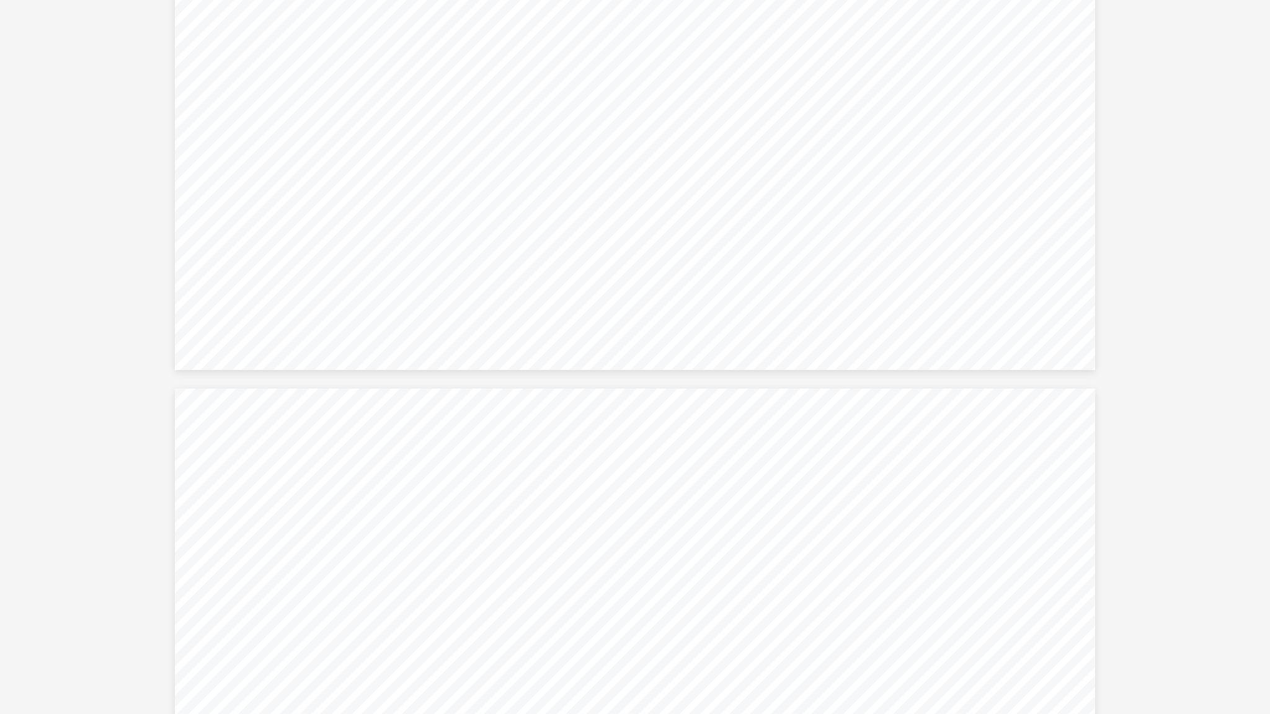
scroll to position [13569, 0]
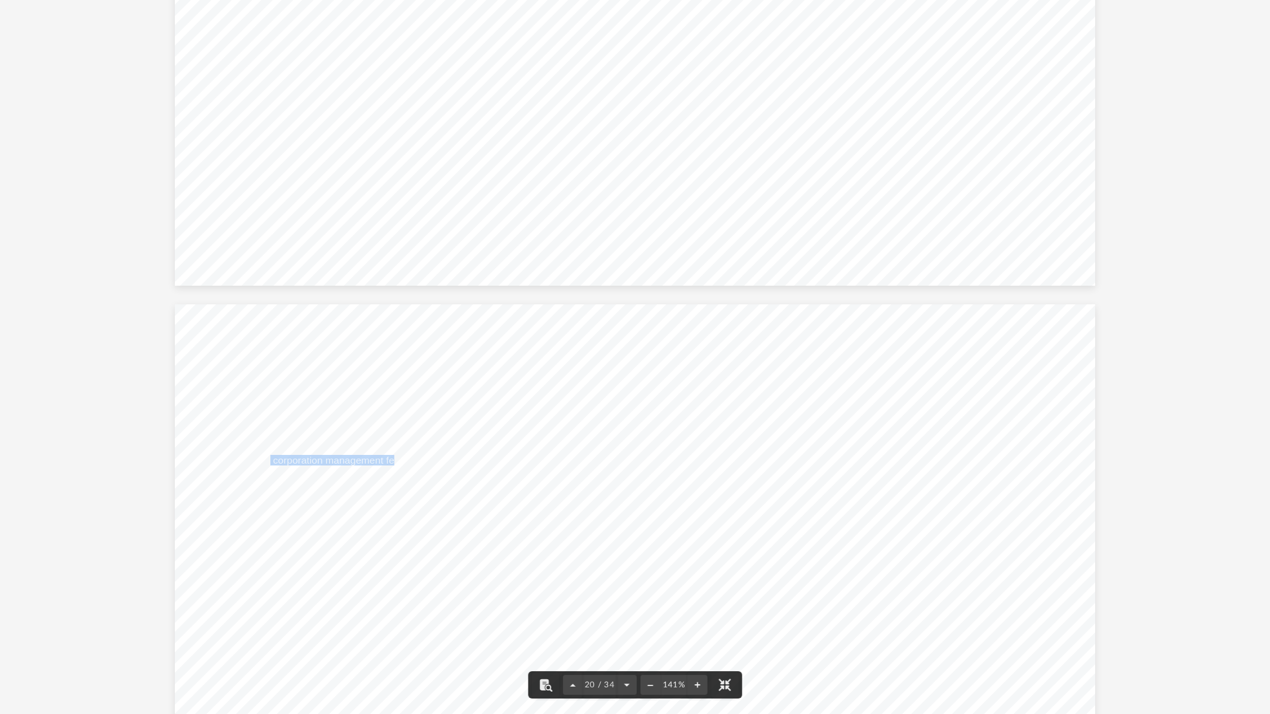
drag, startPoint x: 391, startPoint y: 460, endPoint x: 262, endPoint y: 459, distance: 129.0
click at [263, 459] on span "C corporation management fee" at bounding box center [331, 460] width 136 height 9
click at [268, 446] on div "Strategy Management Corporation 2025 2026 C corporation management fee $8,000 $…" at bounding box center [635, 659] width 920 height 711
click at [441, 462] on div "Strategy Management Corporation 2025 2026 C corporation management fee $8,000 $…" at bounding box center [635, 659] width 920 height 711
click at [464, 362] on div "Strategy Management Corporation 2025 2026 C corporation management fee $8,000 $…" at bounding box center [635, 659] width 920 height 711
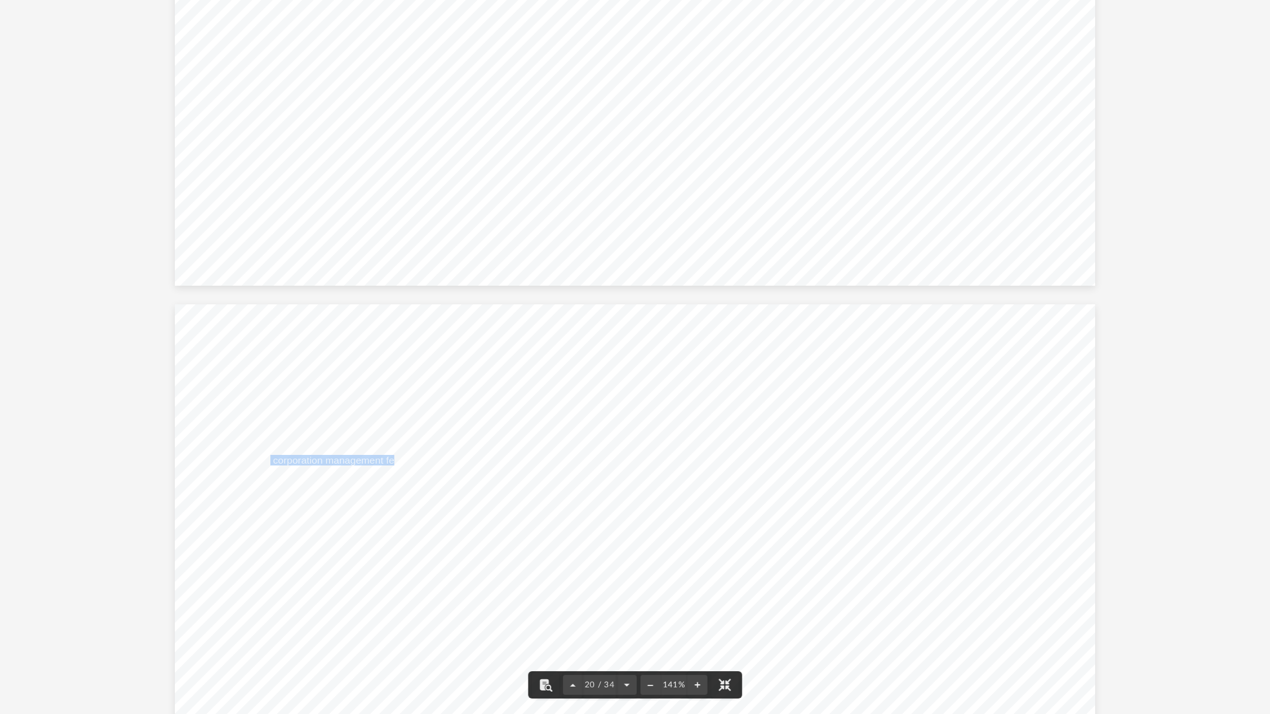
click at [381, 461] on span "C corporation management fee" at bounding box center [331, 460] width 136 height 9
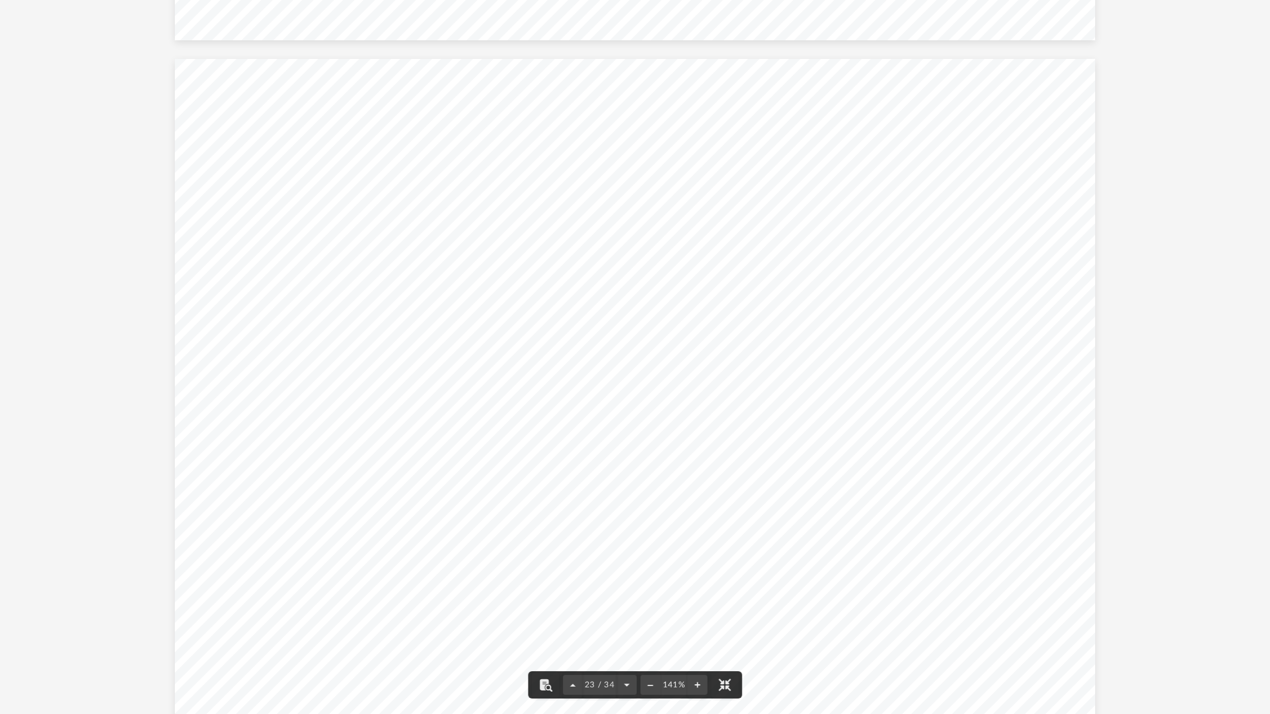
scroll to position [16006, 0]
click at [796, 404] on span "State filing required" at bounding box center [788, 407] width 101 height 11
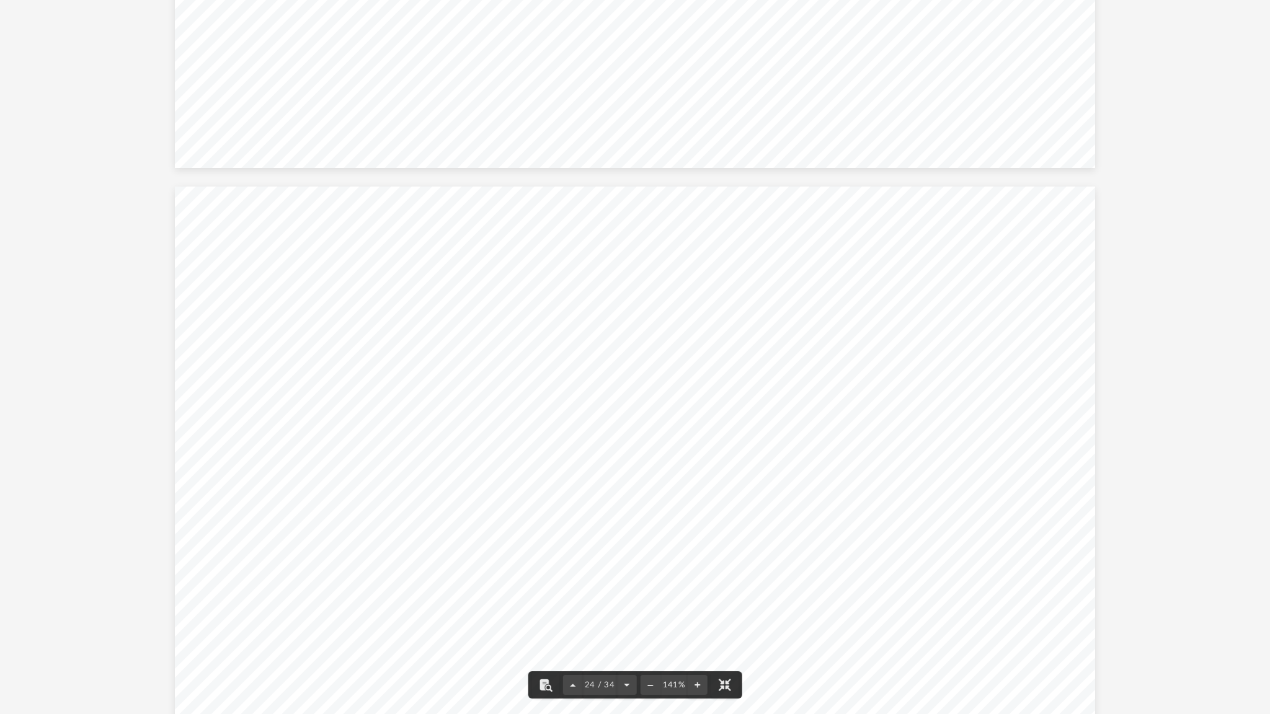
drag, startPoint x: 577, startPoint y: 386, endPoint x: 454, endPoint y: 382, distance: 122.8
click at [454, 382] on div "Strategy FED Administration Office Description To qualify for a home office ded…" at bounding box center [635, 542] width 920 height 711
click at [457, 394] on span "Exclusively and regularly to meet with clients, patients or customers in the no…" at bounding box center [523, 399] width 520 height 11
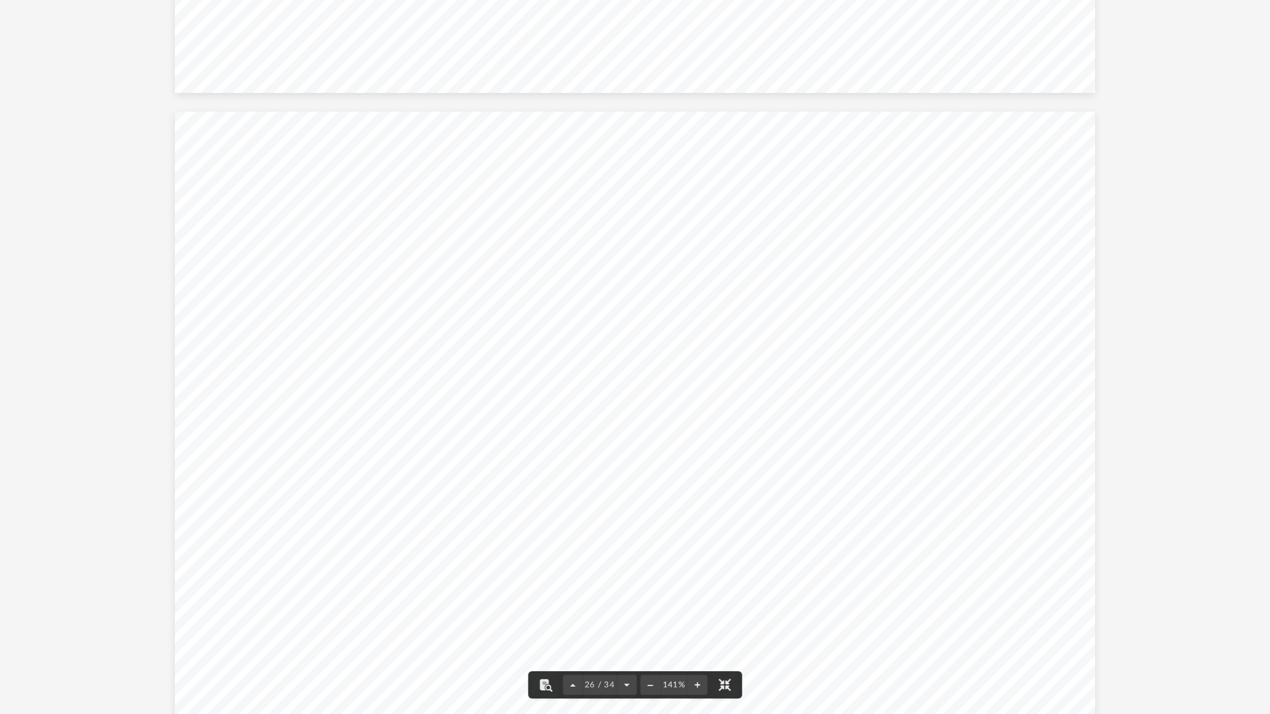
scroll to position [18143, 0]
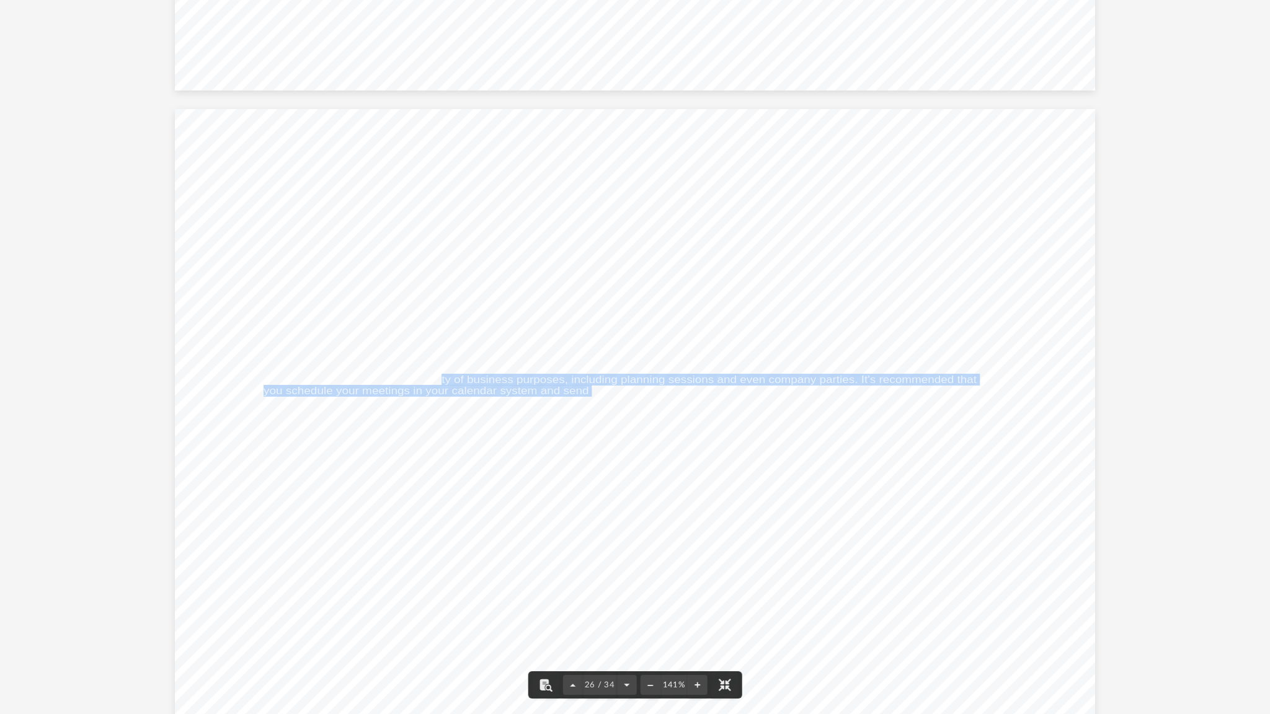
drag, startPoint x: 437, startPoint y: 379, endPoint x: 591, endPoint y: 386, distance: 153.9
click at [591, 386] on div "Strategy FED 280A Description Description You can rent out your home to your bu…" at bounding box center [635, 464] width 920 height 711
click at [683, 414] on div "Strategy FED 280A Description Description You can rent out your home to your bu…" at bounding box center [635, 464] width 920 height 711
click at [724, 392] on div "Strategy FED 280A Description Description You can rent out your home to your bu…" at bounding box center [635, 464] width 920 height 711
click at [725, 376] on span "You can use your home for a variety of business purposes, including planning se…" at bounding box center [619, 380] width 713 height 11
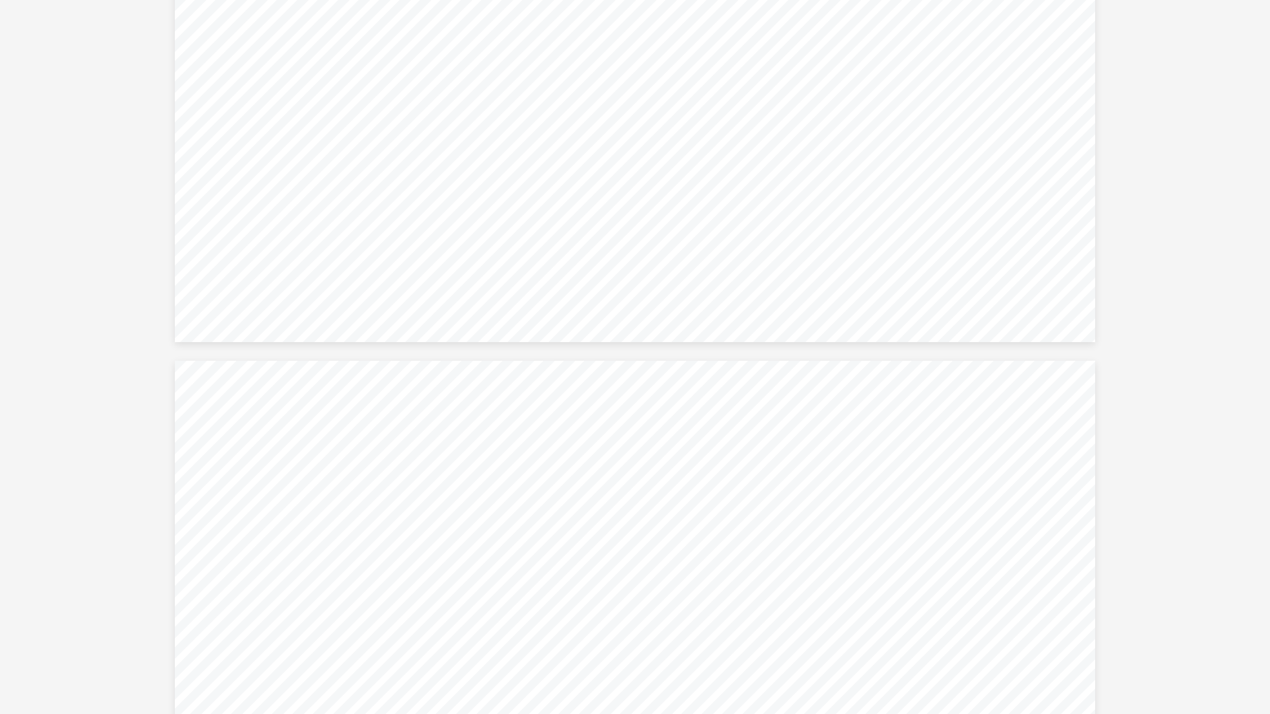
scroll to position [18618, 0]
click at [671, 532] on div "Strategy §280A Calculation 2025 2026 # of Days: 14 14 Average local rental pric…" at bounding box center [635, 718] width 920 height 711
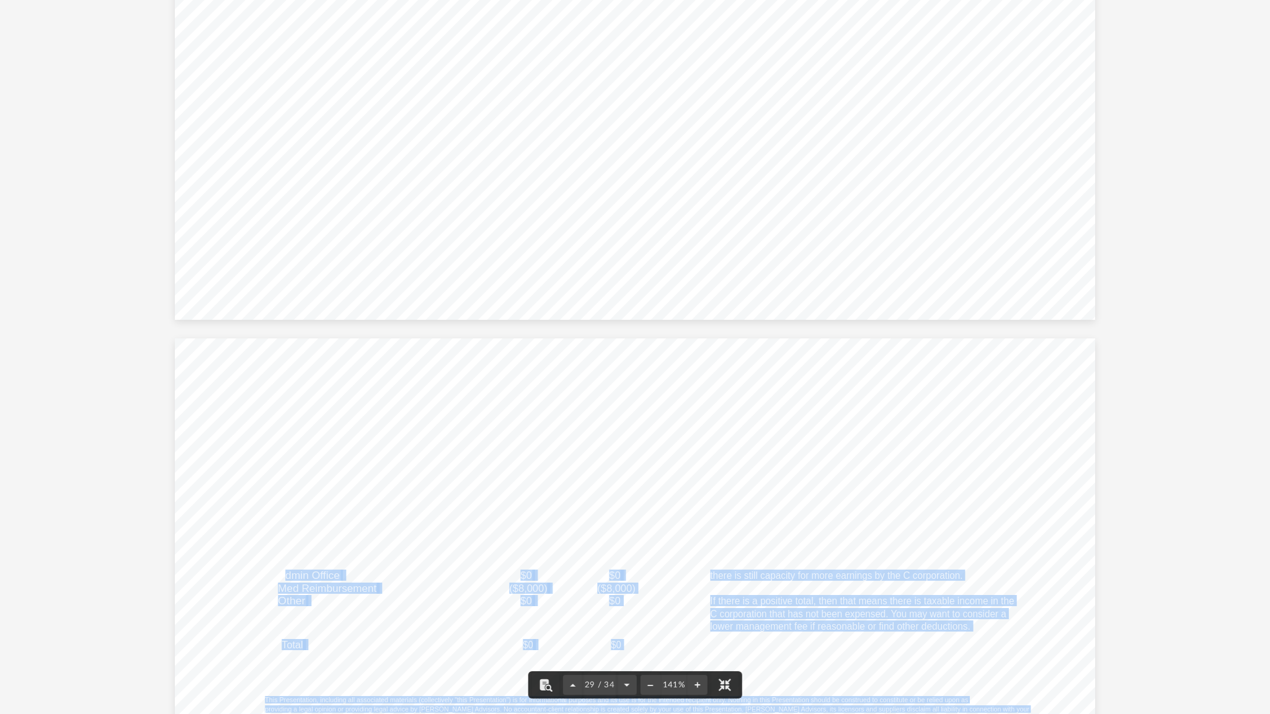
drag, startPoint x: 278, startPoint y: 575, endPoint x: 404, endPoint y: 584, distance: 126.8
click at [404, 584] on div "Strategy Management Corporation 2025 2026 C corporation management fee $8,000 $…" at bounding box center [635, 694] width 920 height 711
click at [417, 562] on div "Strategy Management Corporation 2025 2026 C corporation management fee $8,000 $…" at bounding box center [635, 694] width 920 height 711
click at [466, 502] on div "Strategy Management Corporation 2025 2026 C corporation management fee $8,000 $…" at bounding box center [635, 694] width 920 height 711
click at [291, 573] on div "Strategy Management Corporation 2025 2026 C corporation management fee $8,000 $…" at bounding box center [635, 694] width 920 height 711
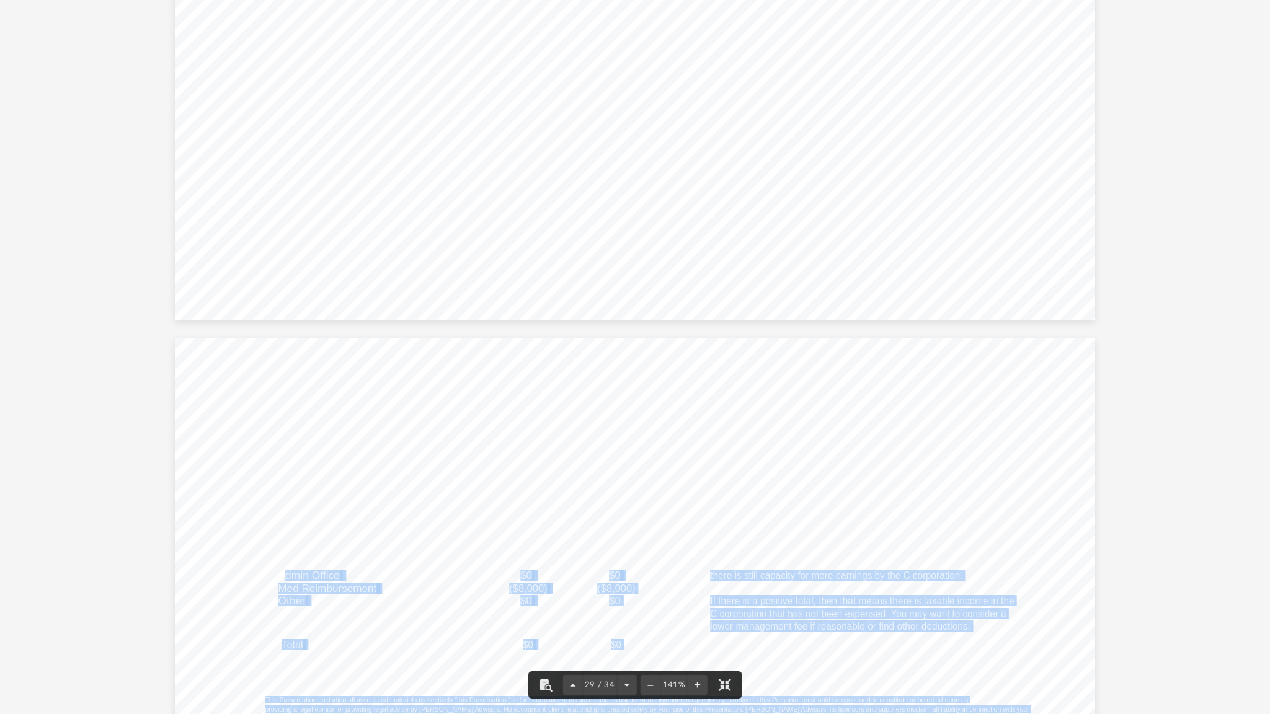
click at [293, 588] on span "Med Reimbursement" at bounding box center [327, 588] width 99 height 10
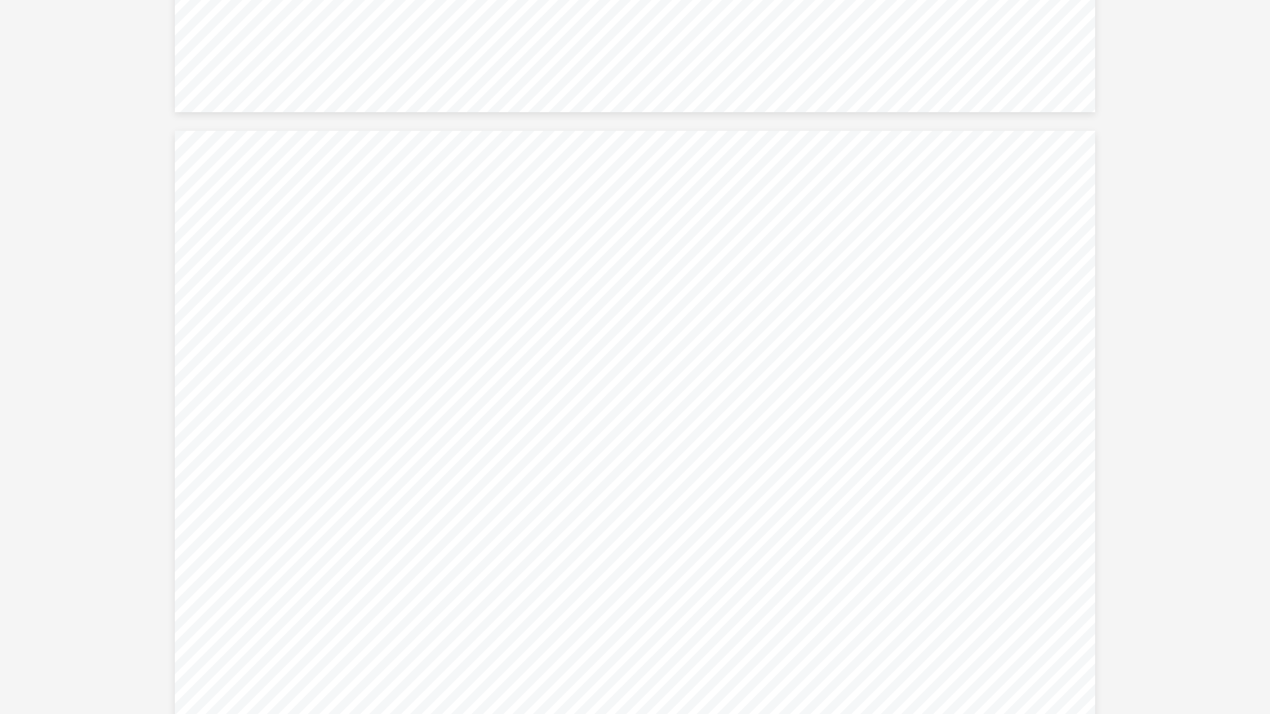
scroll to position [17315, 0]
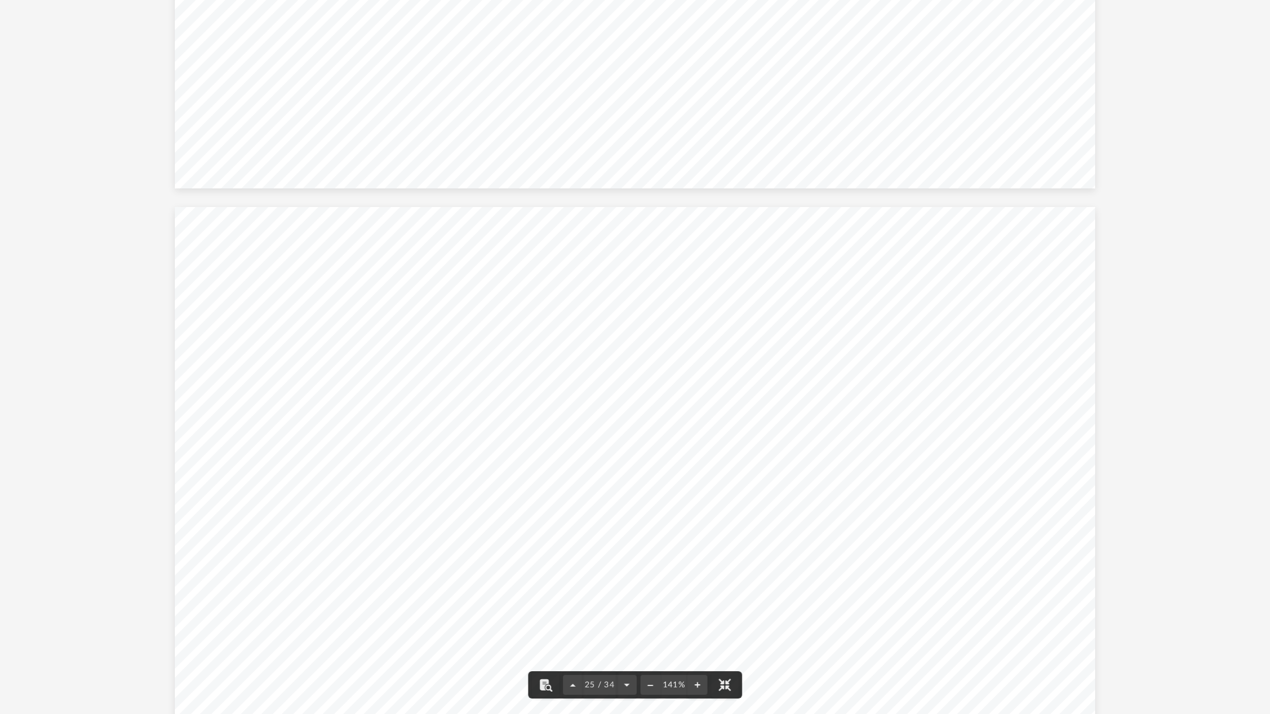
drag, startPoint x: 422, startPoint y: 623, endPoint x: 432, endPoint y: 624, distance: 9.9
click at [432, 593] on div "Strategy Administrative Office Home Office Home Purchase Price + Improvements 1…" at bounding box center [635, 562] width 920 height 711
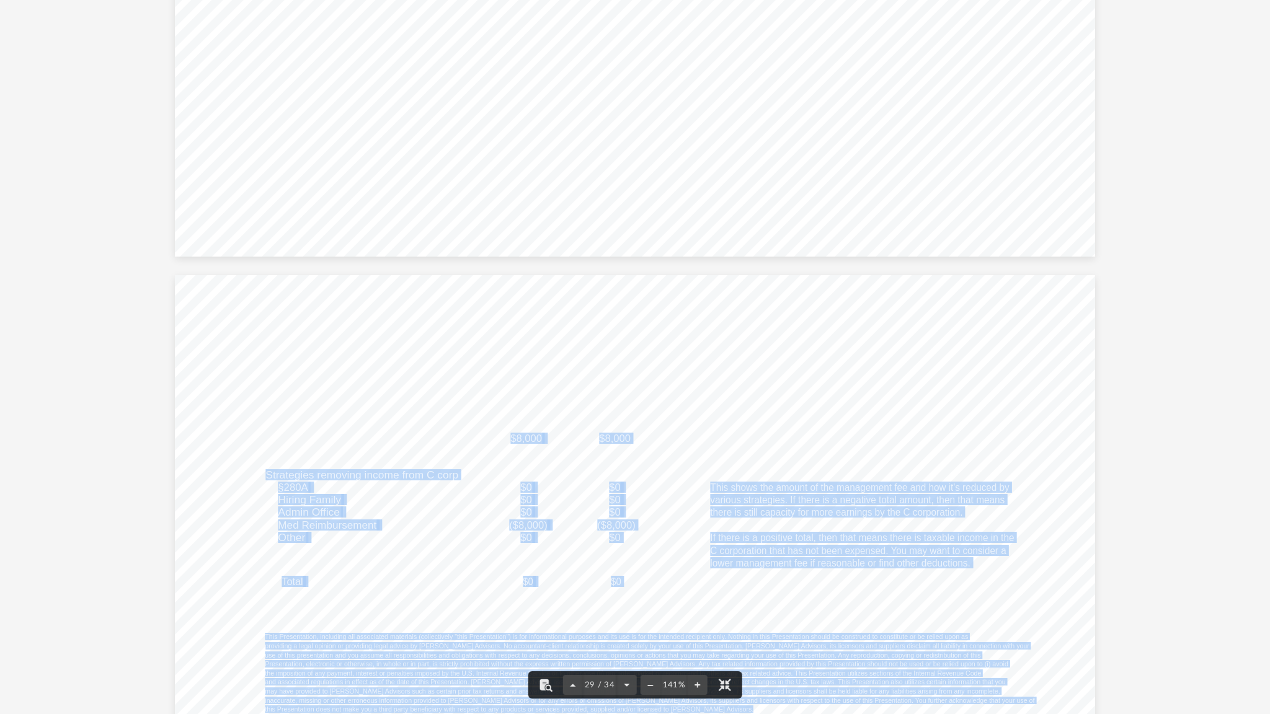
drag, startPoint x: 508, startPoint y: 438, endPoint x: 542, endPoint y: 445, distance: 35.3
click at [542, 445] on div "Strategy Management Corporation 2025 2026 C corporation management fee $8,000 $…" at bounding box center [635, 630] width 920 height 711
click at [551, 438] on div "Strategy Management Corporation 2025 2026 C corporation management fee $8,000 $…" at bounding box center [635, 630] width 920 height 711
click at [521, 440] on span "$8,000" at bounding box center [527, 438] width 32 height 10
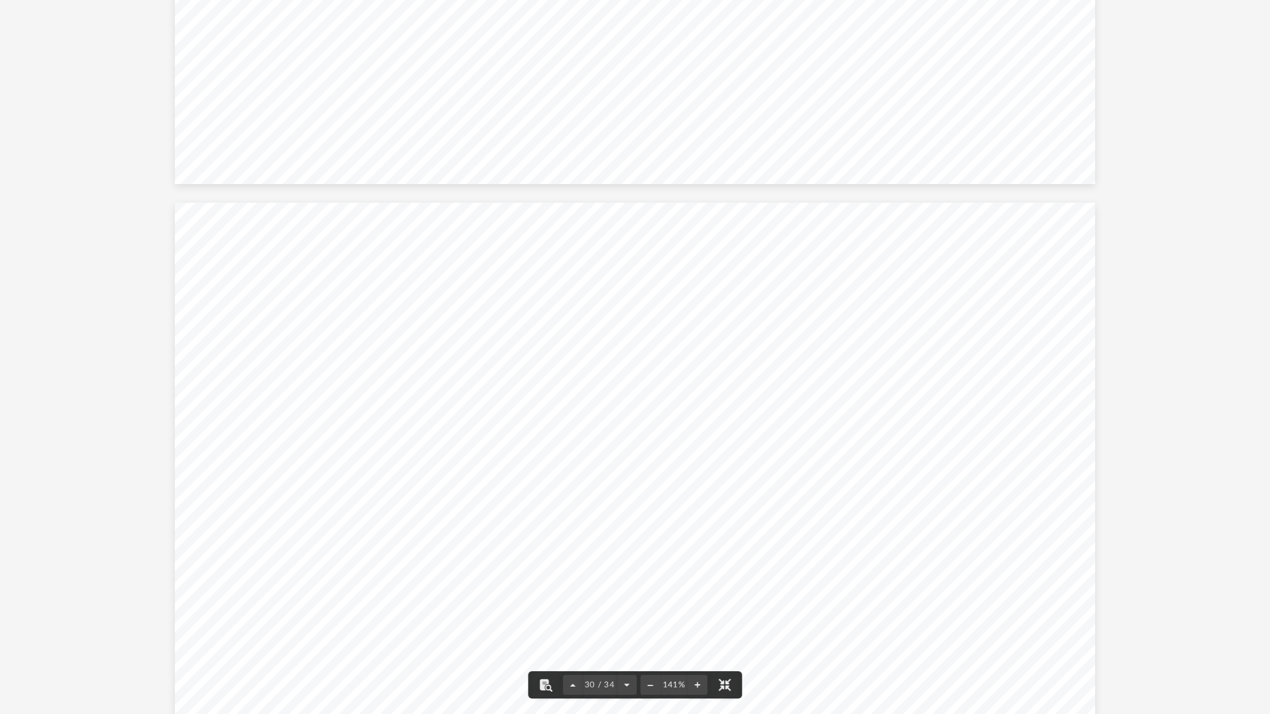
scroll to position [20976, 0]
click at [704, 510] on span "can also work for family management companies. To take advantage of the strateg…" at bounding box center [613, 510] width 700 height 11
click at [386, 528] on span "rather than pay premiums to an insurance company, and is likely a good option i…" at bounding box center [625, 533] width 724 height 11
drag, startPoint x: 316, startPoint y: 521, endPoint x: 384, endPoint y: 525, distance: 68.9
click at [384, 525] on span "employed by the business. An HRA allows employers to provide tax-free reimburse…" at bounding box center [625, 521] width 724 height 11
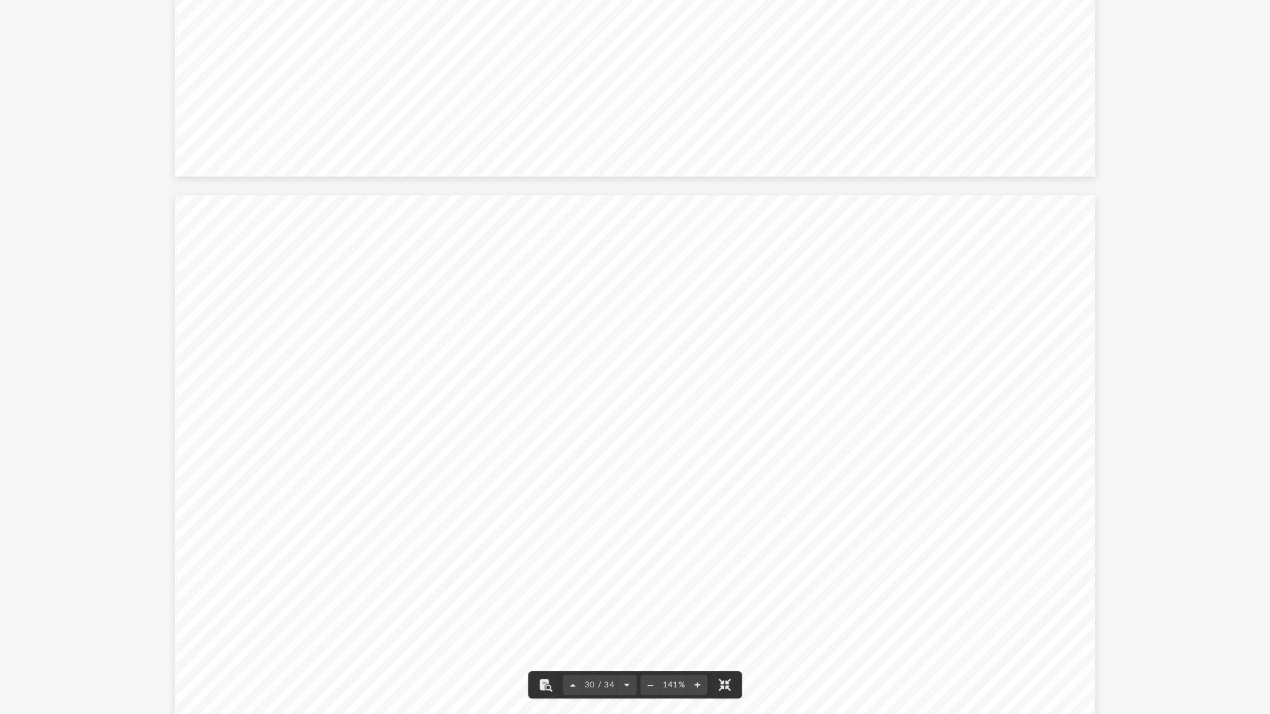
click at [407, 523] on span "employed by the business. An HRA allows employers to provide tax-free reimburse…" at bounding box center [625, 521] width 724 height 11
drag, startPoint x: 396, startPoint y: 520, endPoint x: 491, endPoint y: 527, distance: 95.8
click at [491, 527] on div "Strategy FED Medical Reimbursement Plan Description There are four types of med…" at bounding box center [635, 550] width 920 height 711
click at [525, 521] on span "employed by the business. An HRA allows employers to provide tax-free reimburse…" at bounding box center [625, 521] width 724 height 11
drag, startPoint x: 448, startPoint y: 542, endPoint x: 573, endPoint y: 544, distance: 125.3
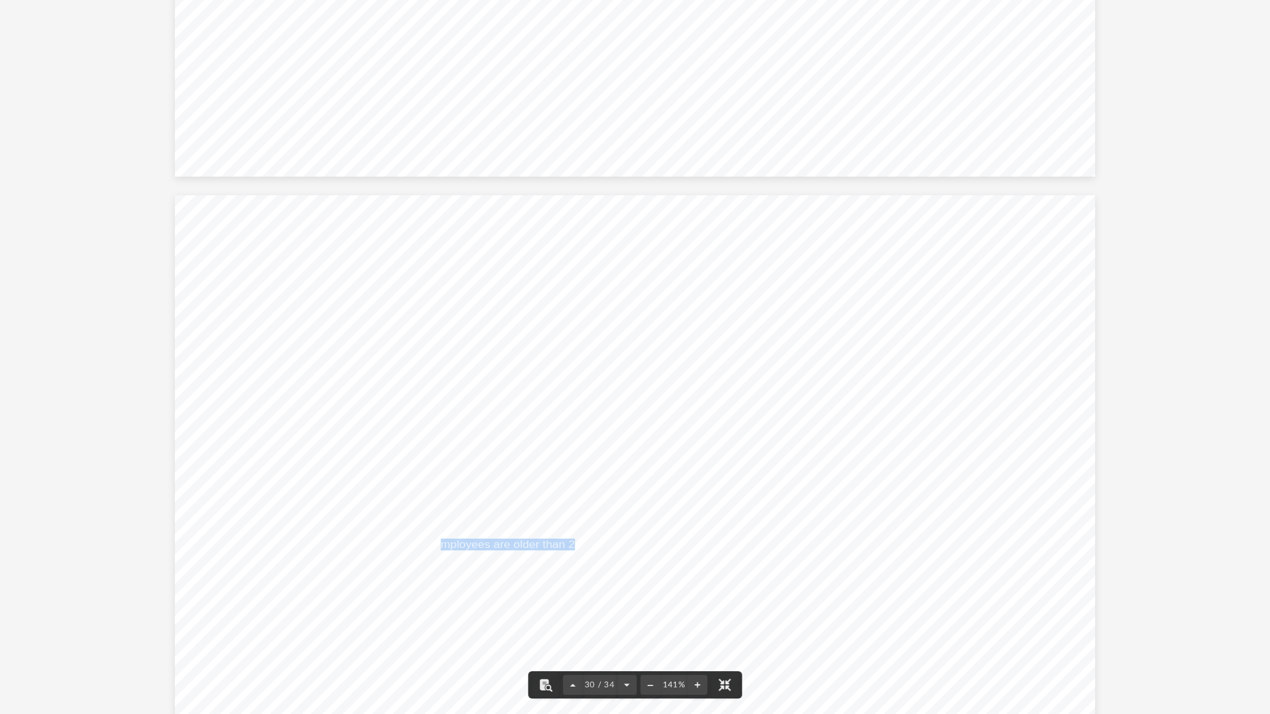
click at [573, 544] on span "unless the business is a S corp), employees are older than 25, and reasonable c…" at bounding box center [523, 545] width 520 height 11
click at [675, 544] on span "unless the business is a S corp), employees are older than 25, and reasonable c…" at bounding box center [523, 545] width 520 height 11
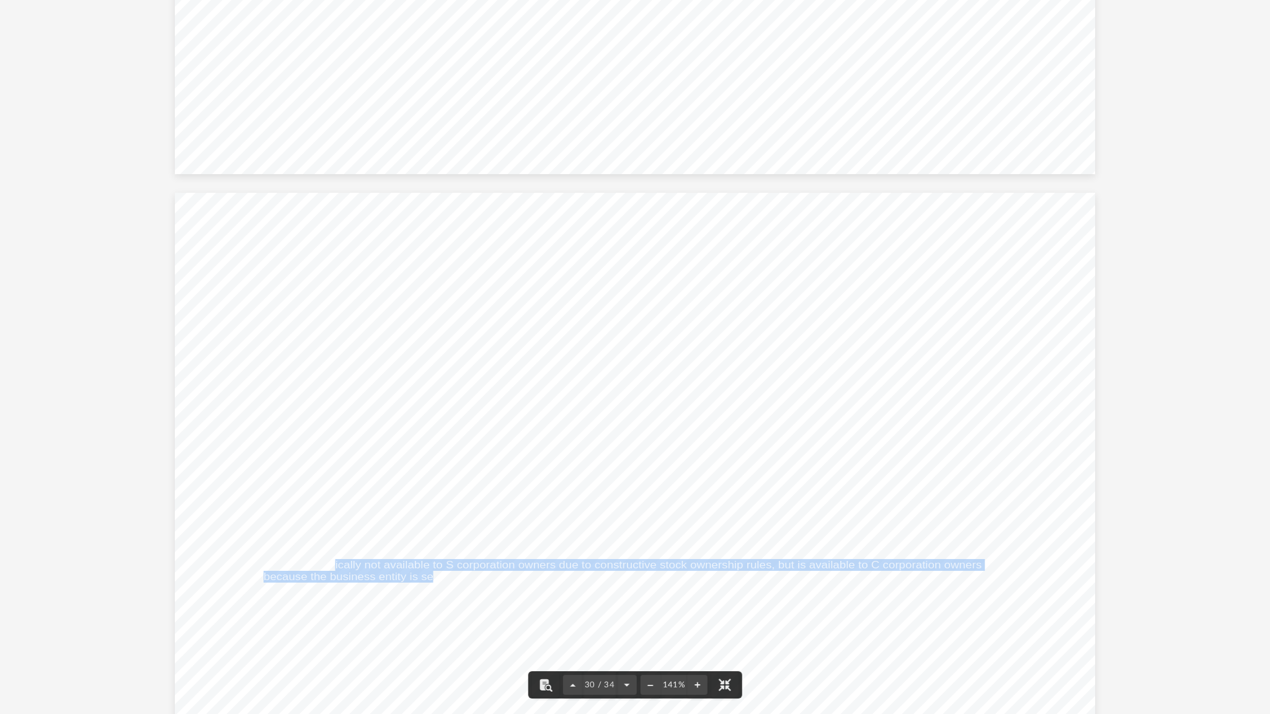
drag, startPoint x: 345, startPoint y: 566, endPoint x: 428, endPoint y: 571, distance: 83.8
click at [428, 571] on div "Strategy FED Medical Reimbursement Plan Description There are four types of med…" at bounding box center [635, 548] width 920 height 711
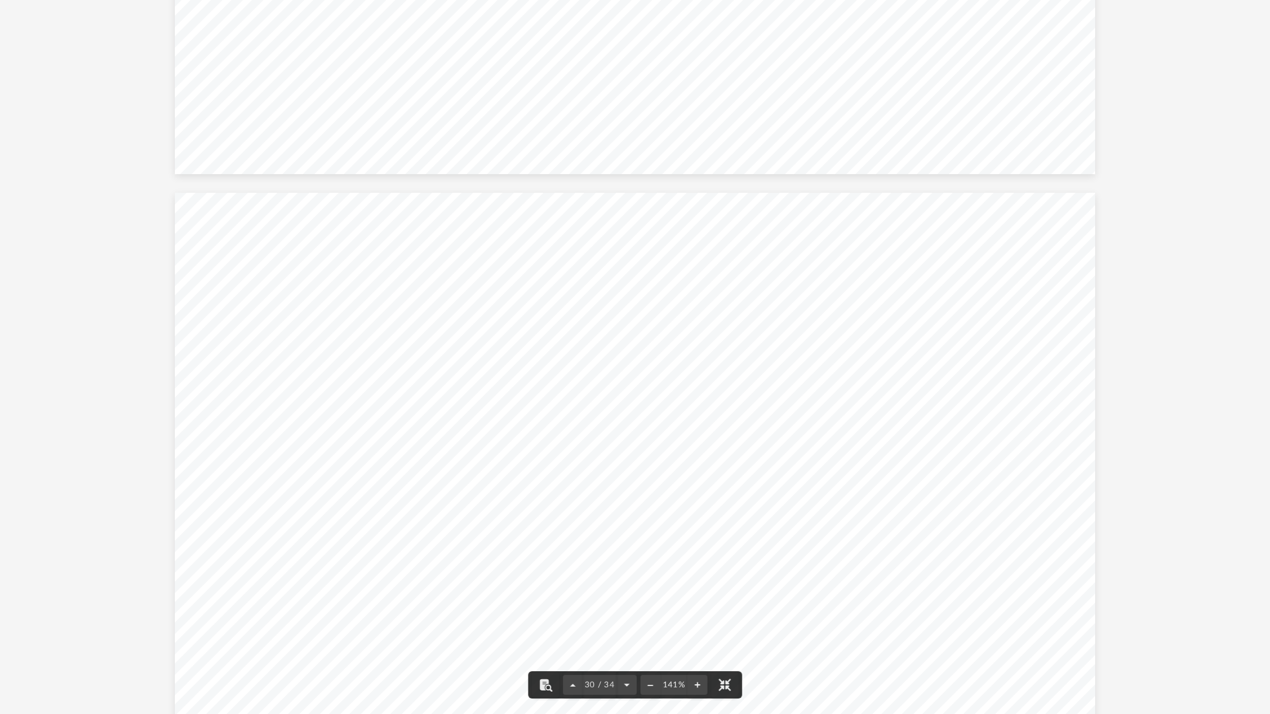
click at [433, 539] on span "unless the business is a S corp), employees are older than 25, and reasonable c…" at bounding box center [523, 543] width 520 height 11
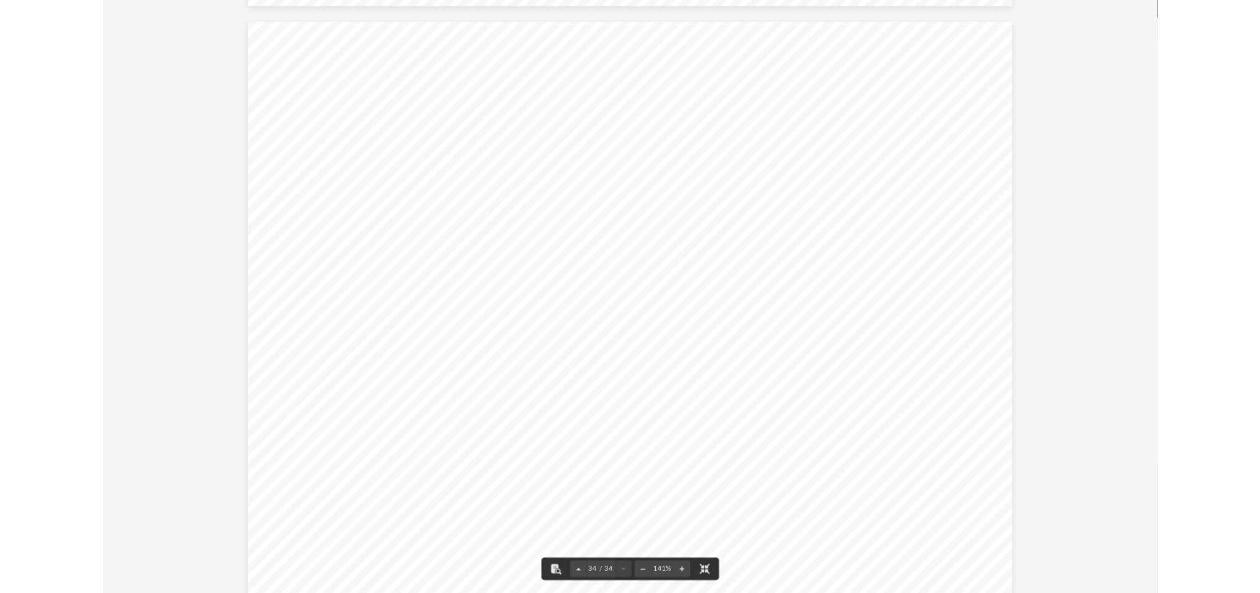
scroll to position [24096, 0]
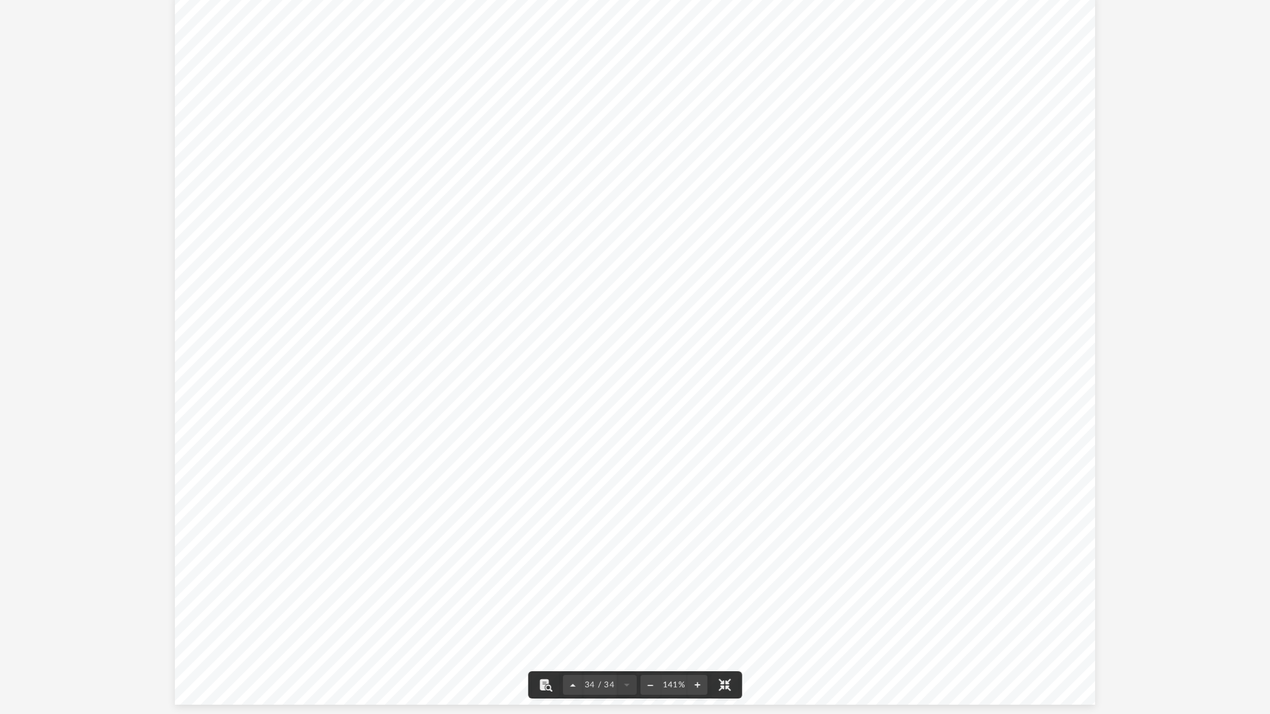
click at [386, 369] on div "Important Information This Presentation, including all associated materials (co…" at bounding box center [635, 349] width 920 height 711
click at [728, 593] on button "File preview" at bounding box center [723, 684] width 27 height 27
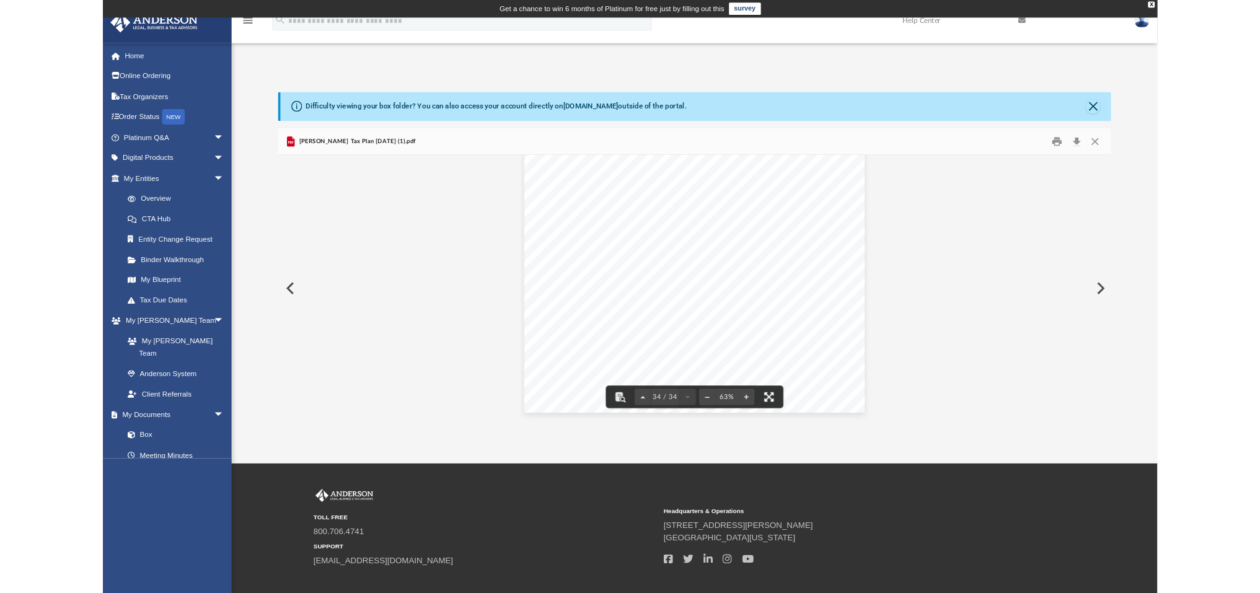
scroll to position [11068, 0]
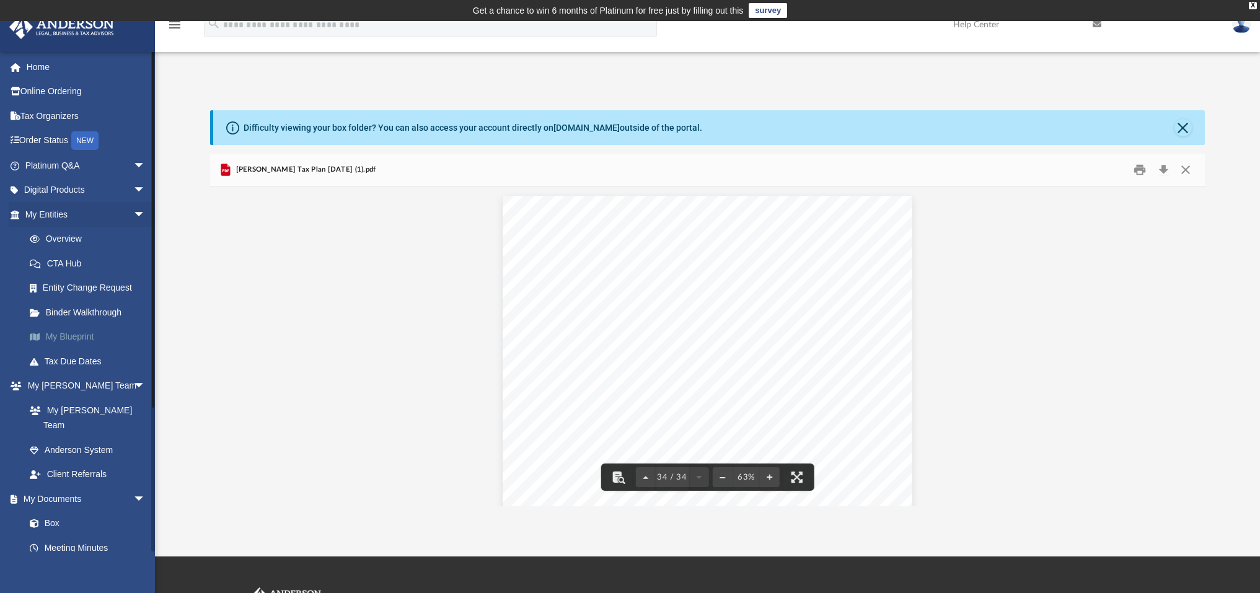
click at [77, 337] on link "My Blueprint" at bounding box center [90, 337] width 147 height 25
